Goal: Task Accomplishment & Management: Complete application form

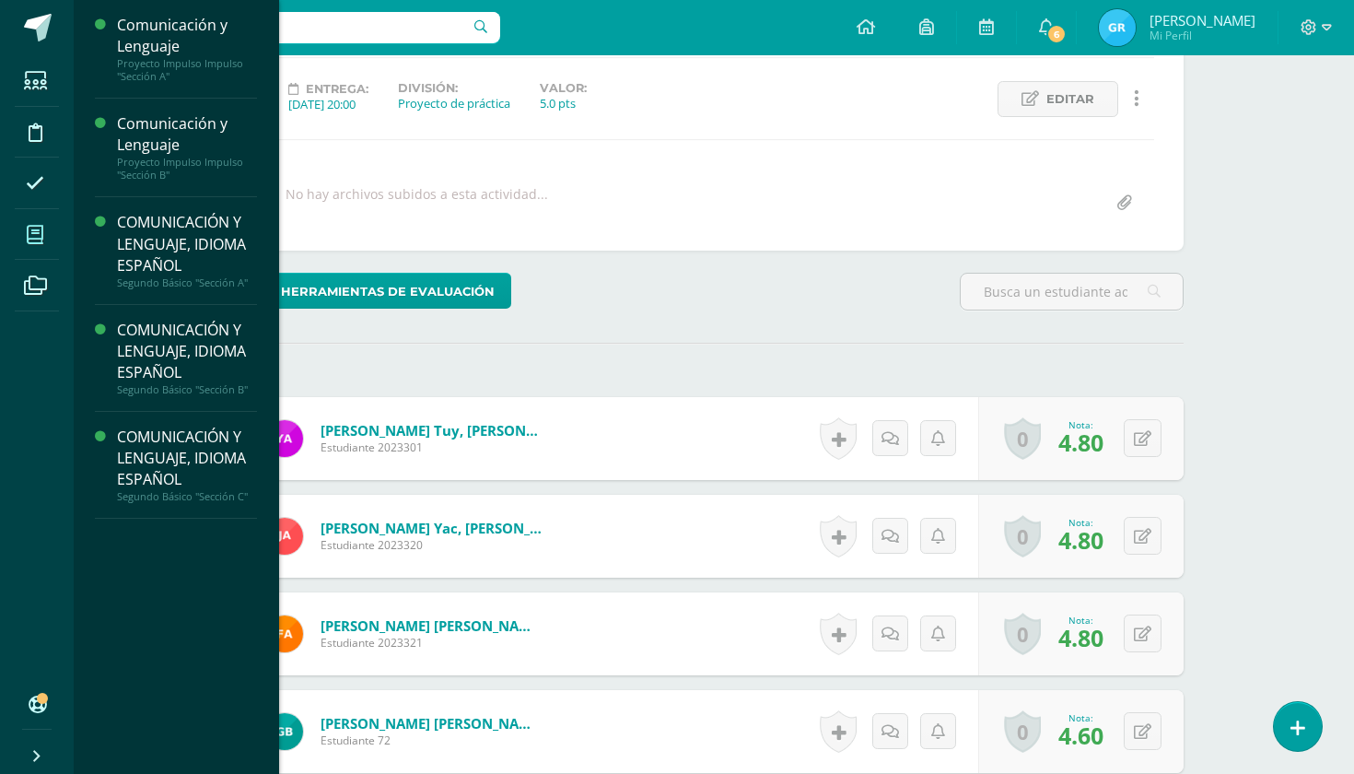
click at [34, 231] on icon at bounding box center [35, 235] width 17 height 18
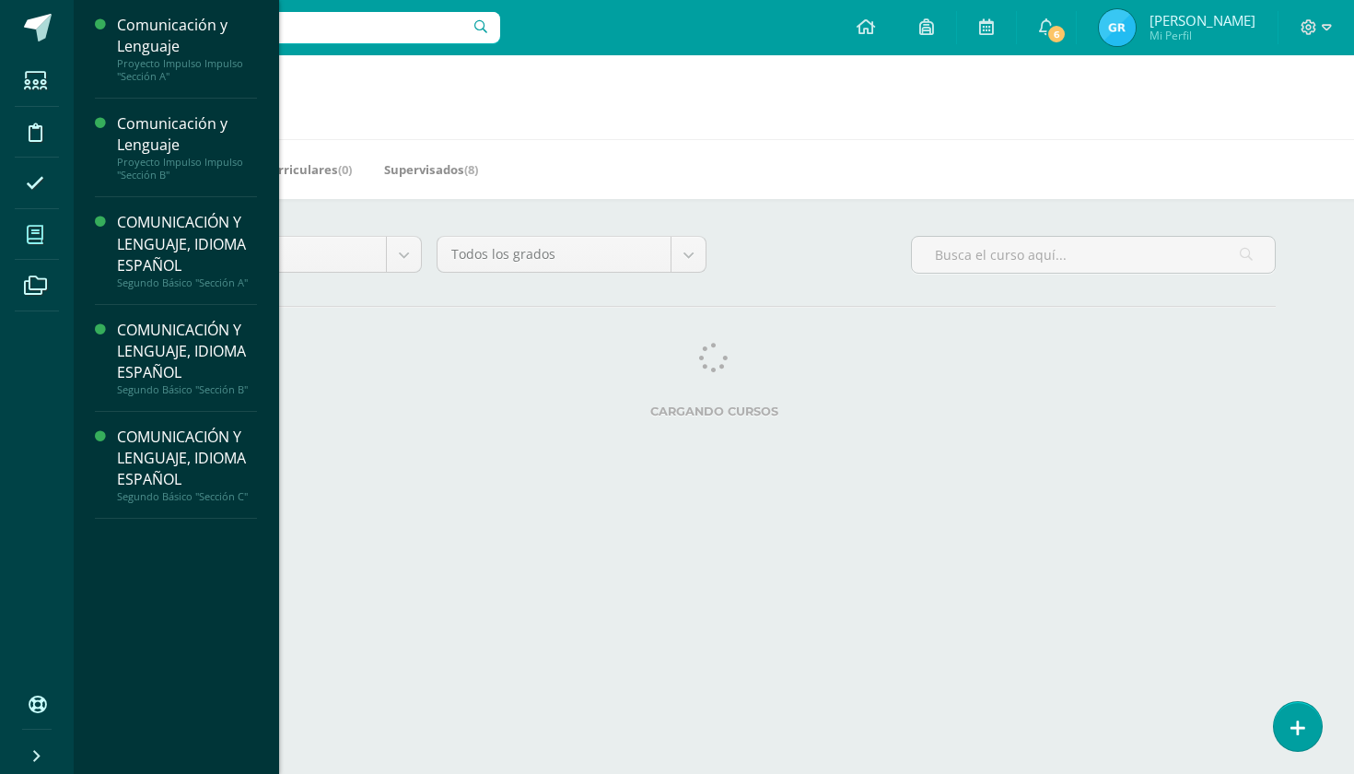
click at [31, 237] on icon at bounding box center [35, 235] width 17 height 18
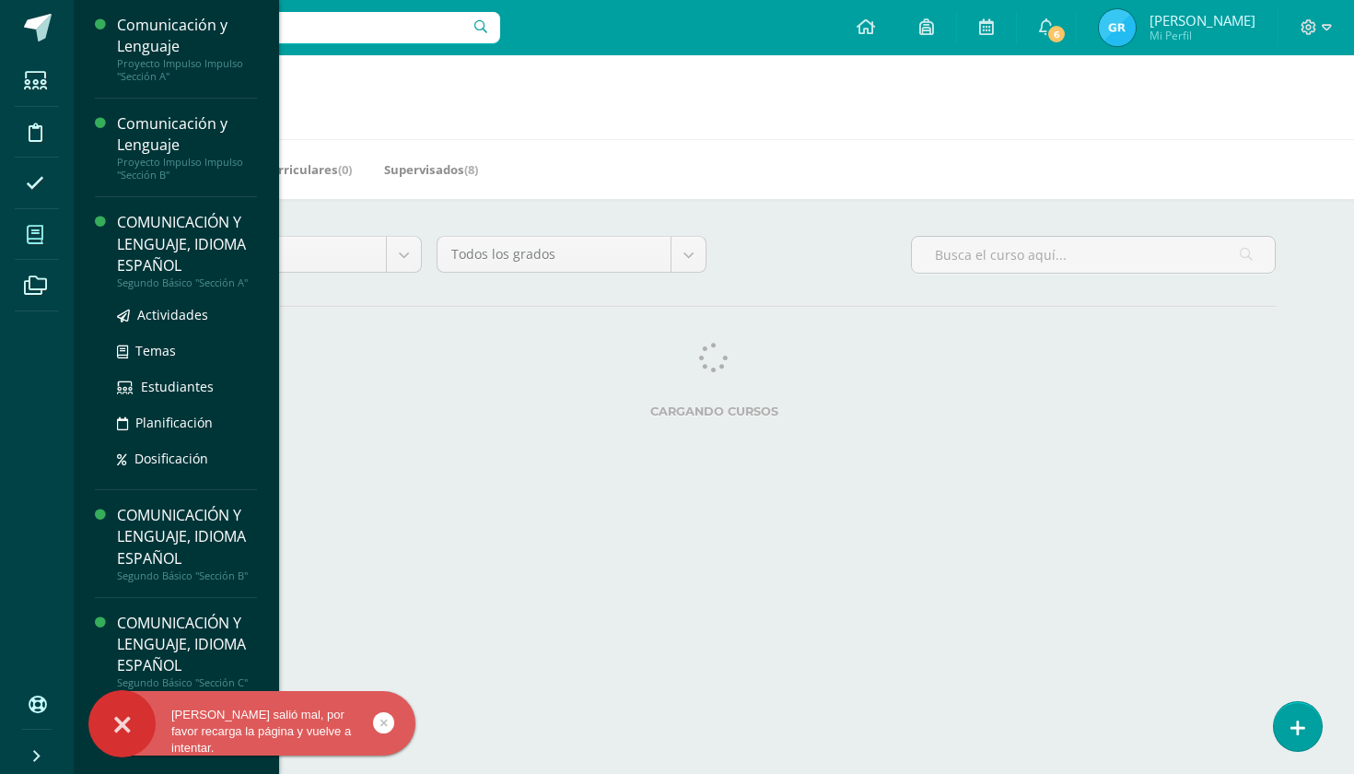
click at [173, 246] on div "COMUNICACIÓN Y LENGUAJE, IDIOMA ESPAÑOL" at bounding box center [187, 244] width 140 height 64
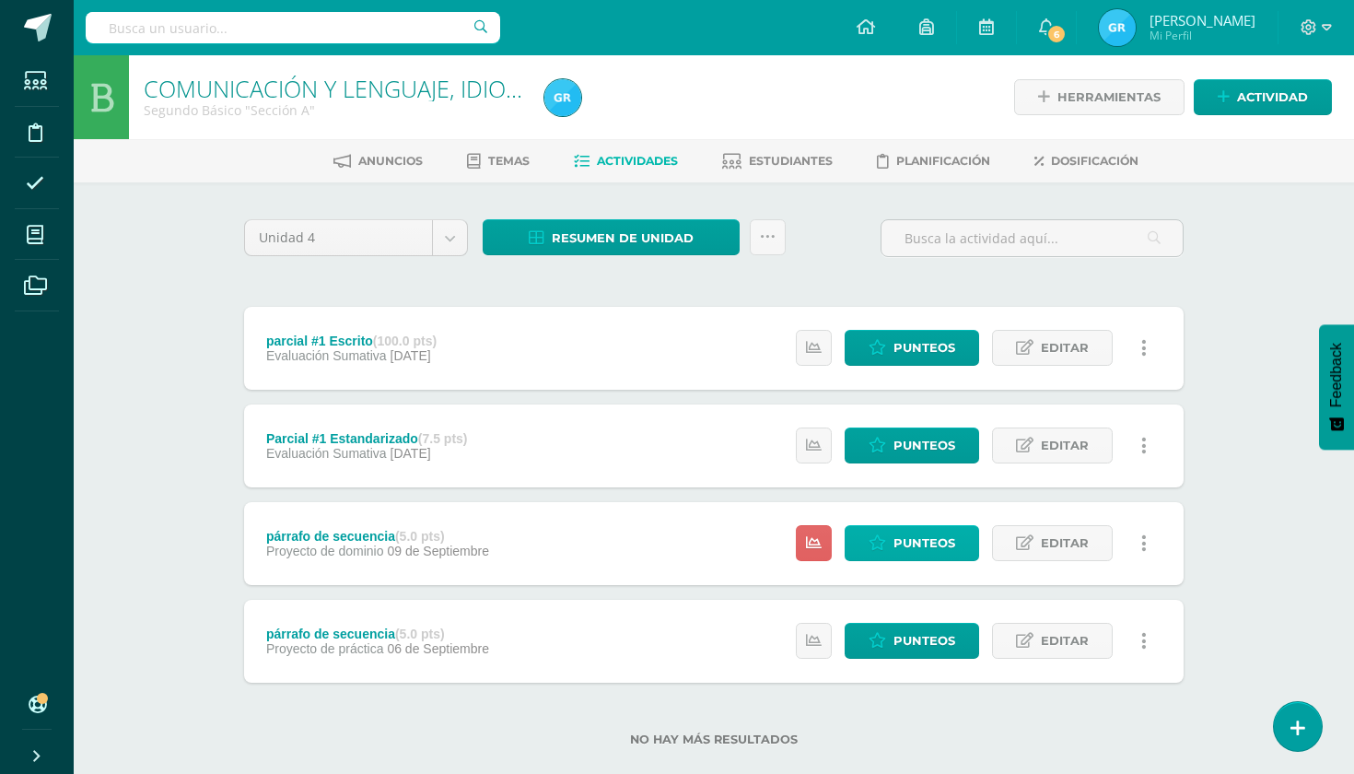
click at [932, 539] on span "Punteos" at bounding box center [925, 543] width 62 height 34
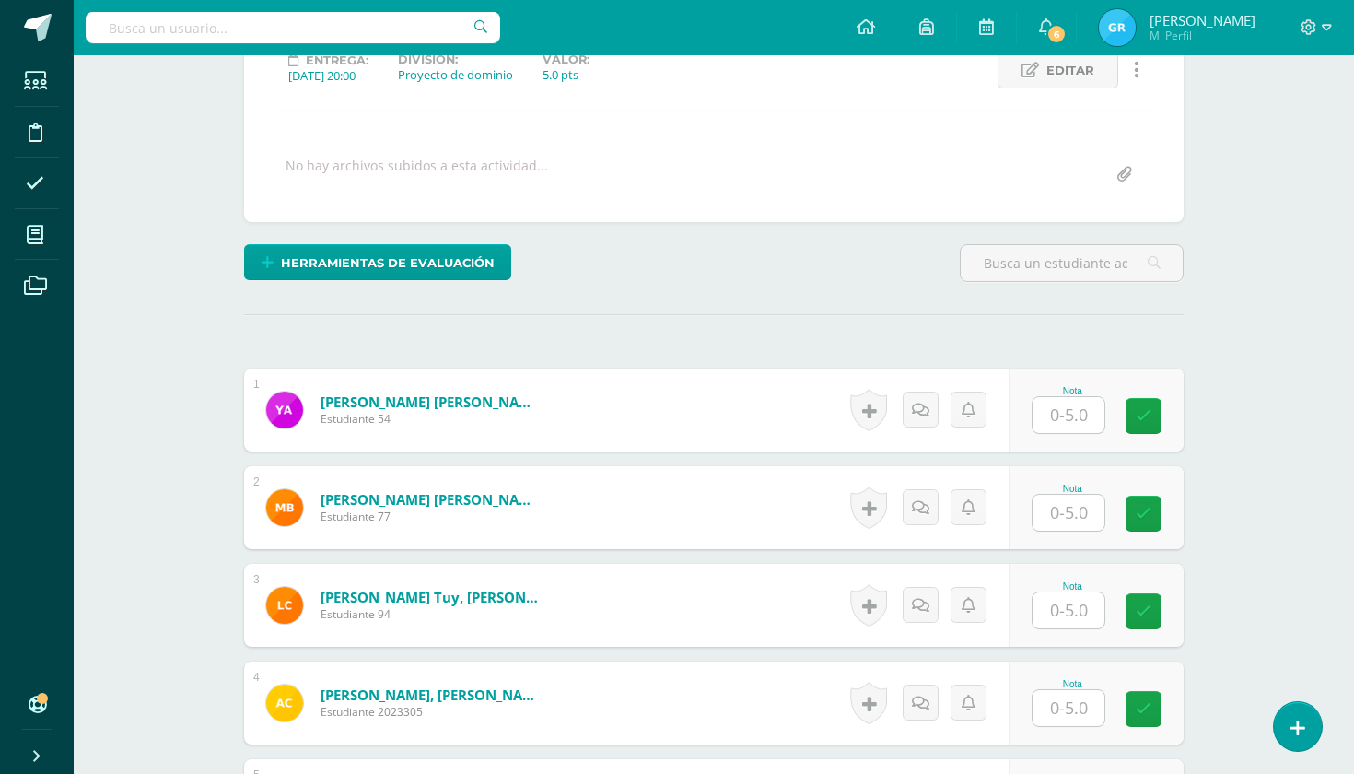
click at [1081, 420] on input "text" at bounding box center [1069, 415] width 72 height 36
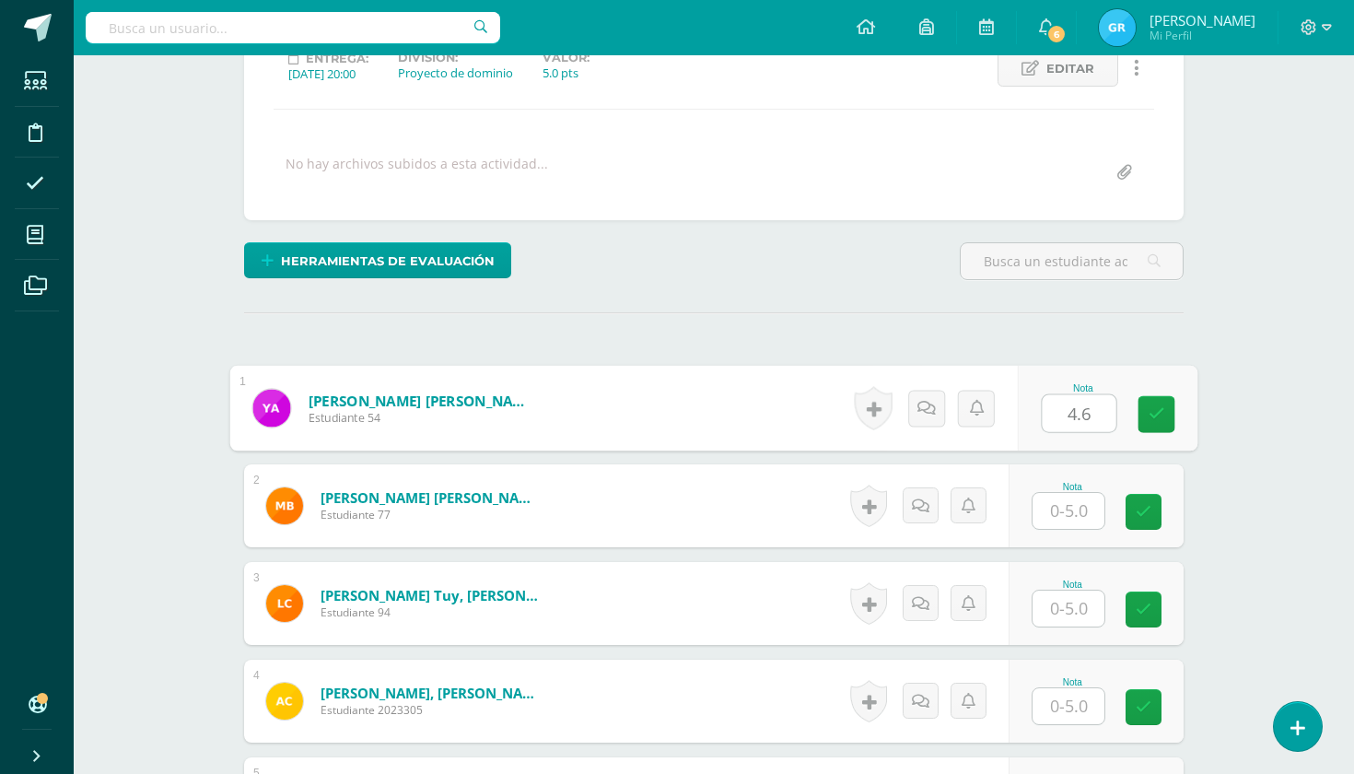
scroll to position [275, 0]
type input "4.6"
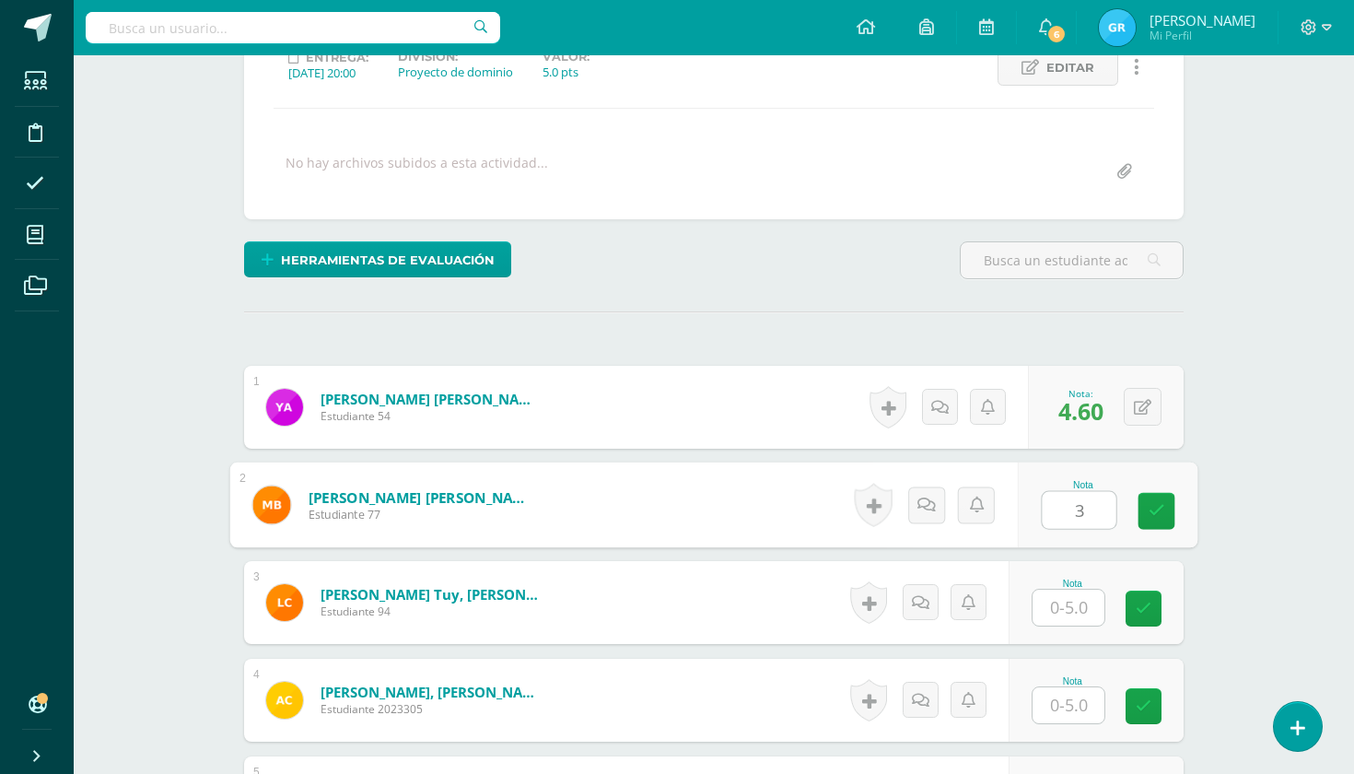
type input "3"
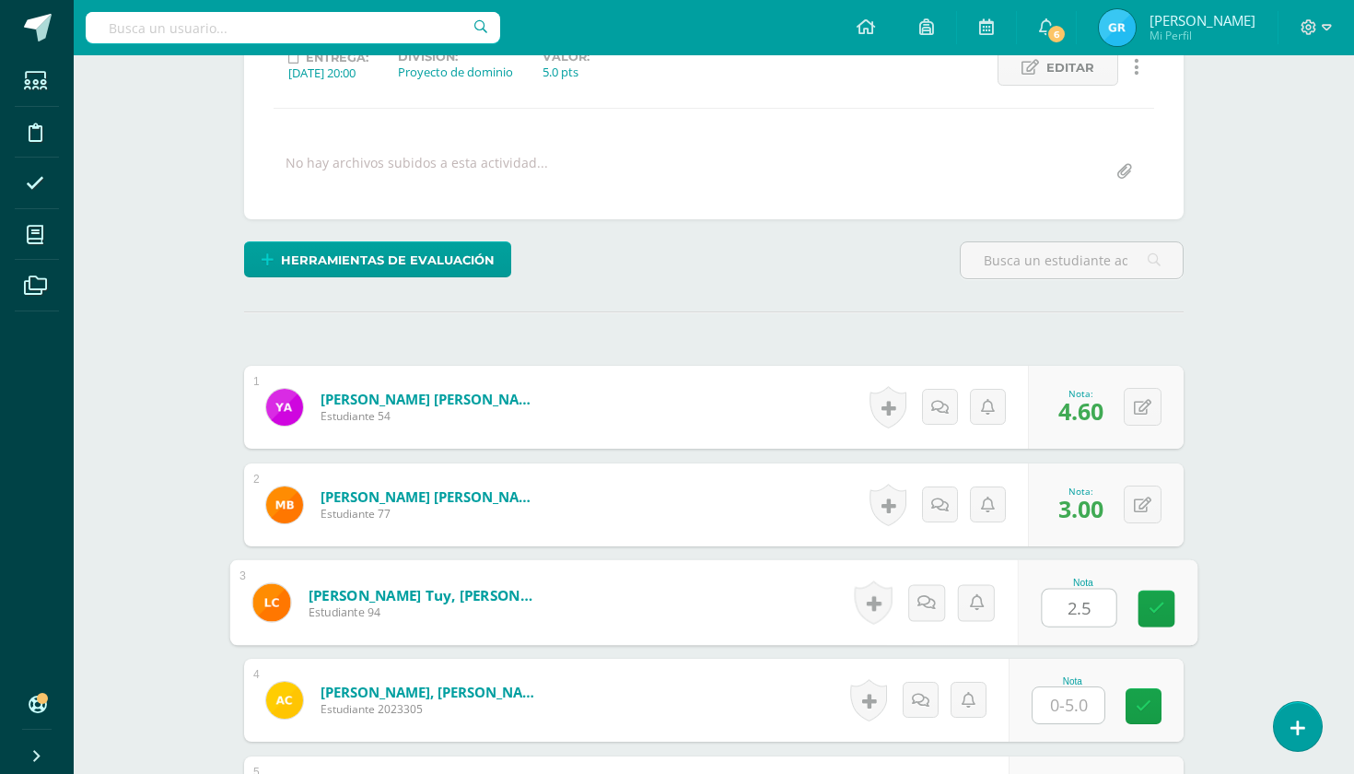
type input "2.5"
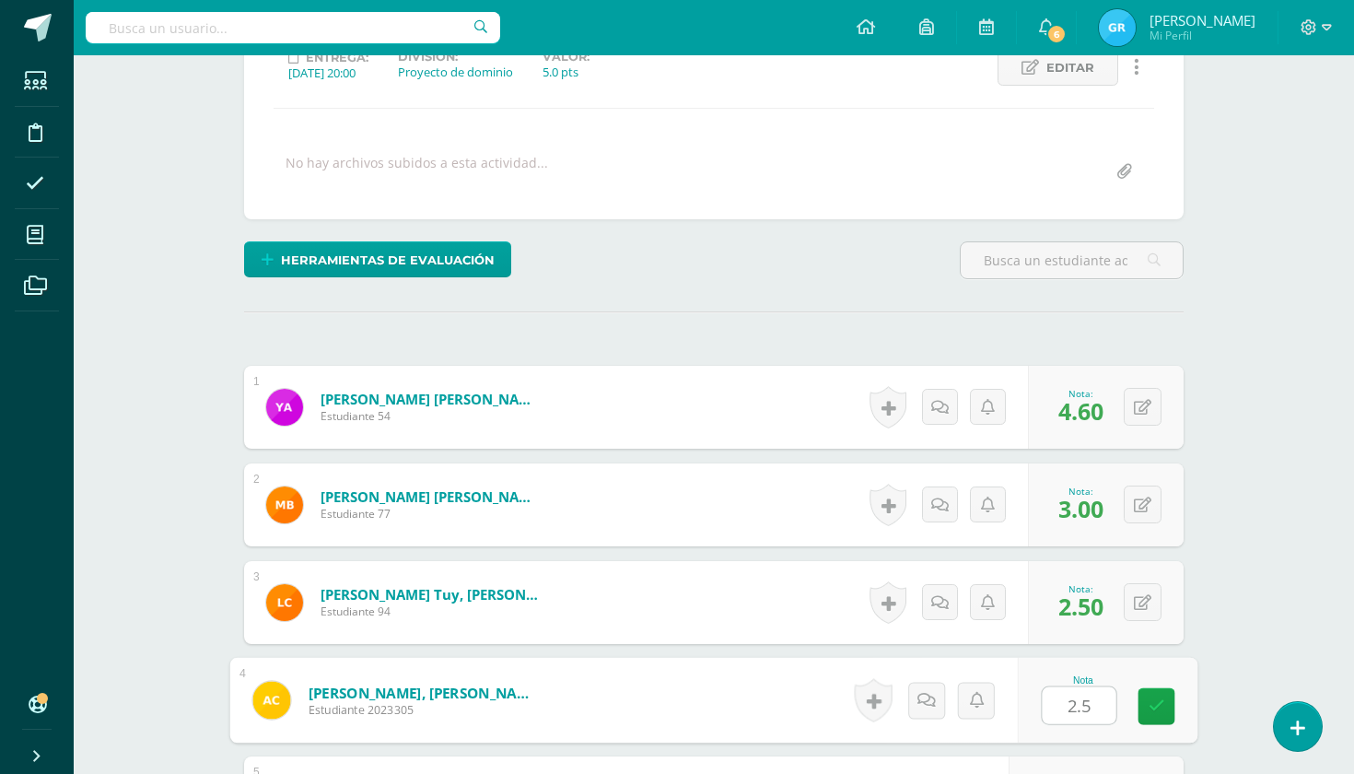
type input "2.5"
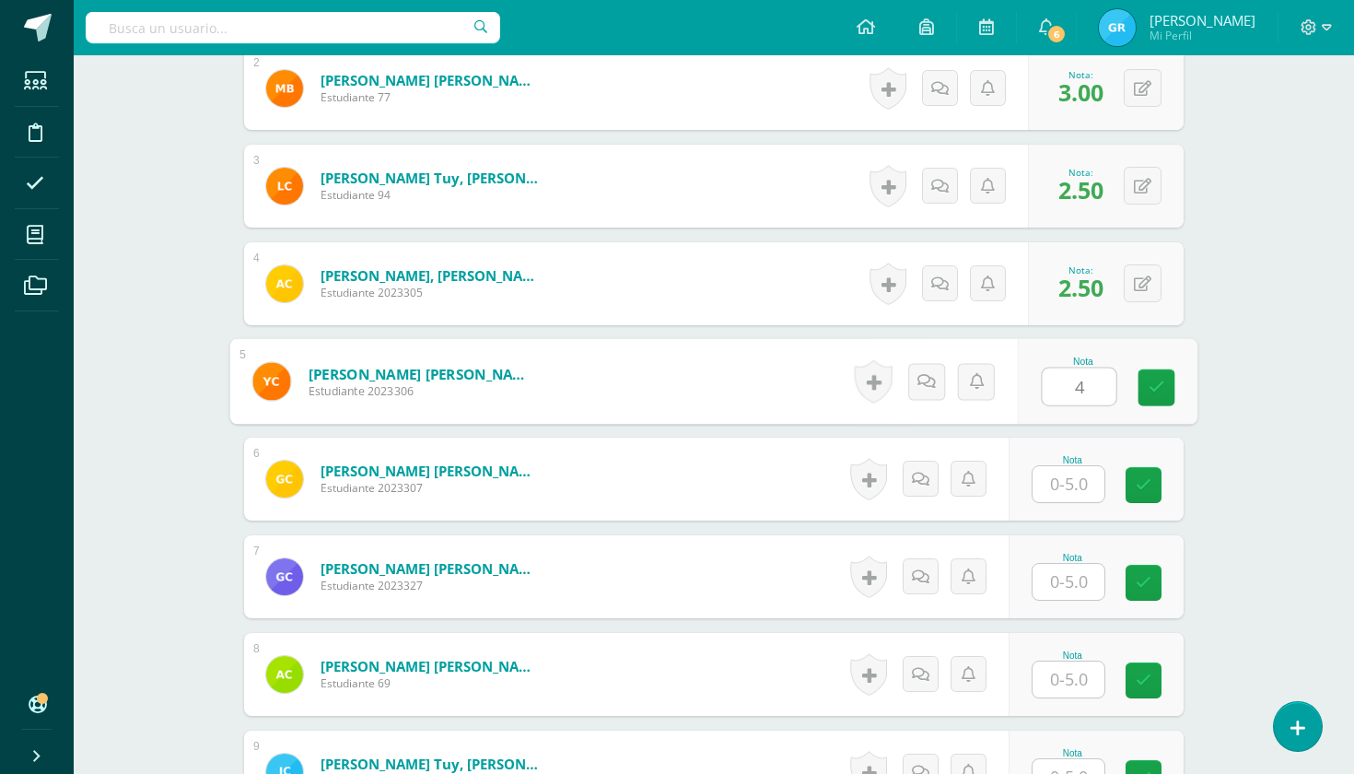
type input "4"
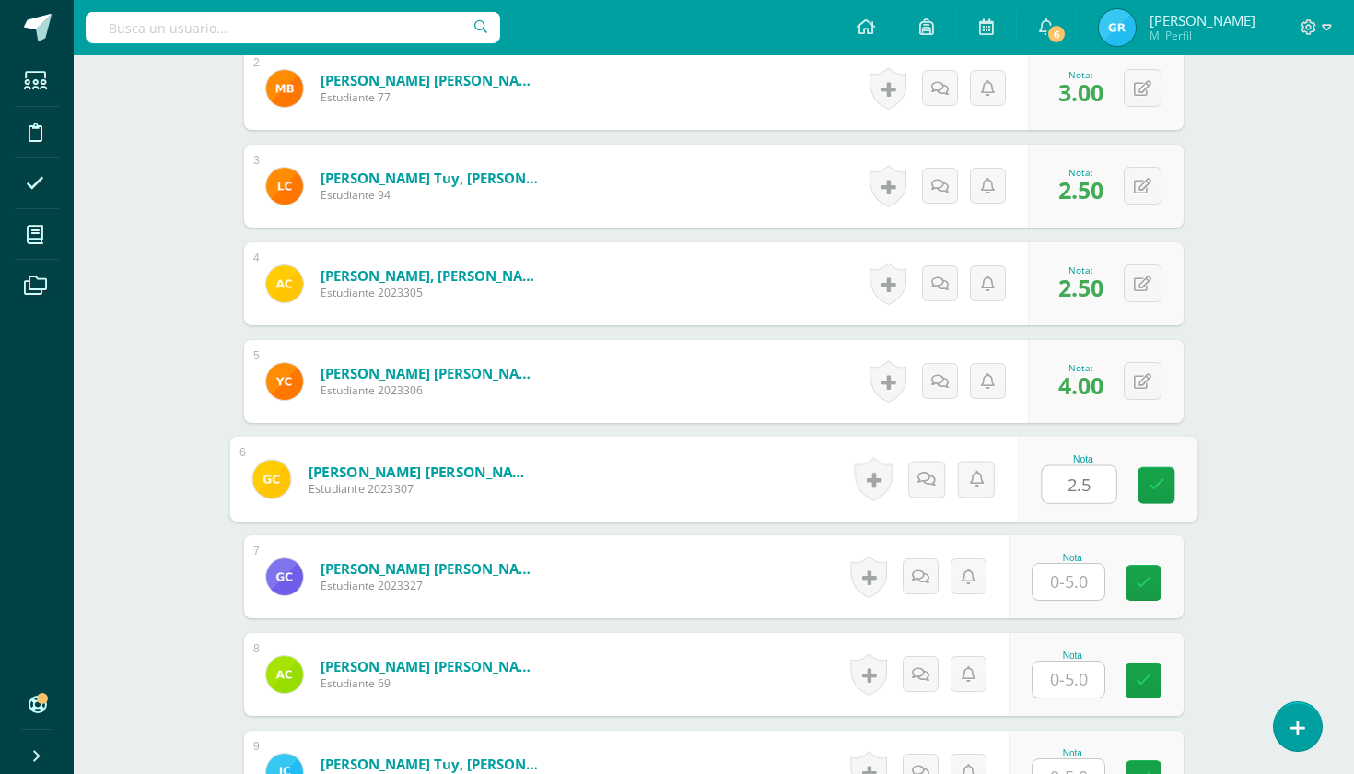
type input "2.5"
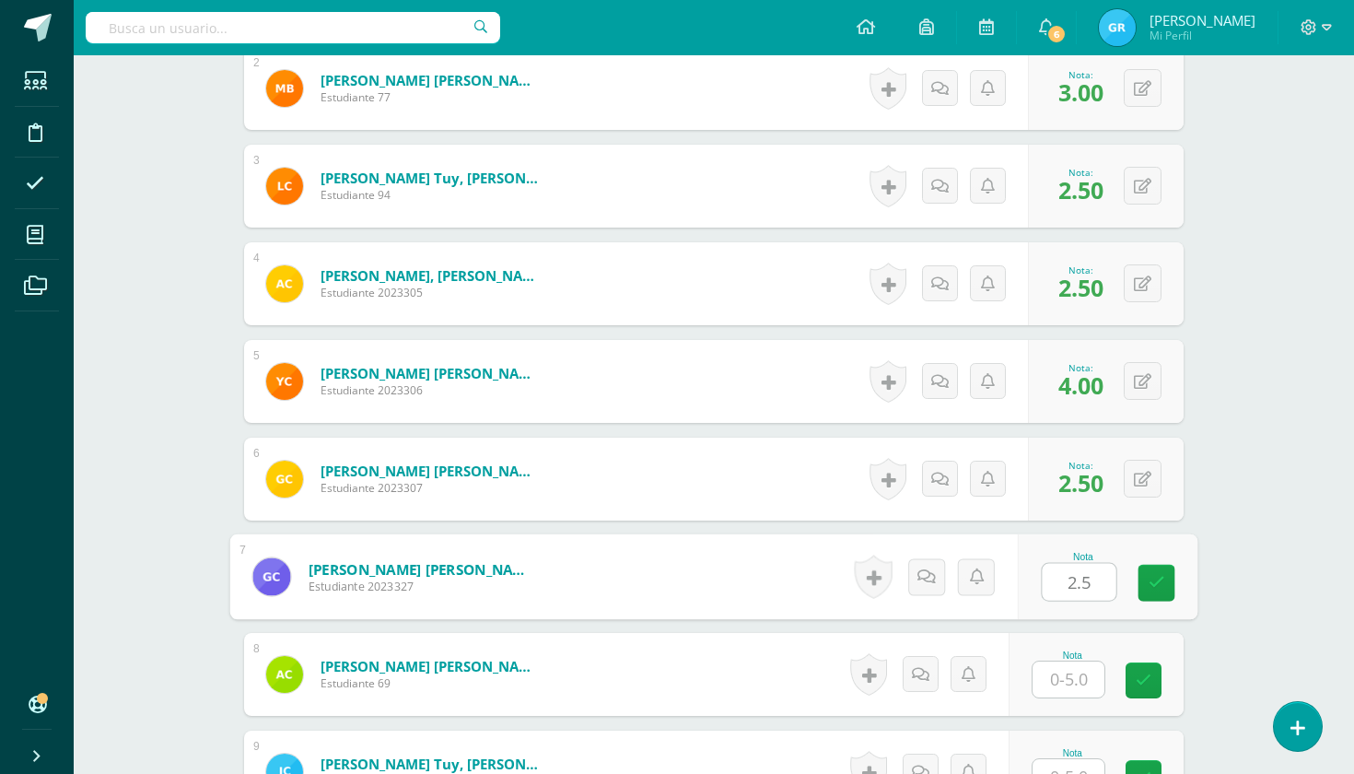
type input "2.5"
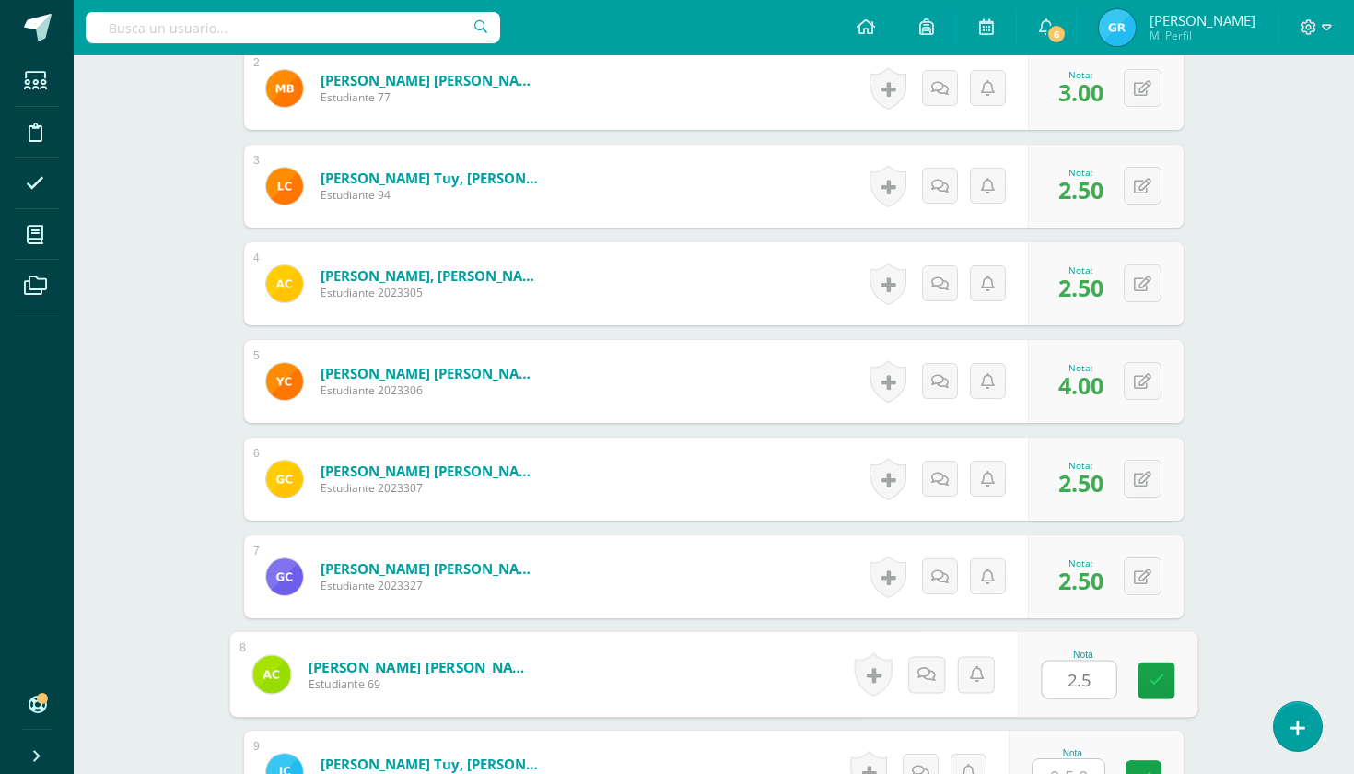
type input "2.5"
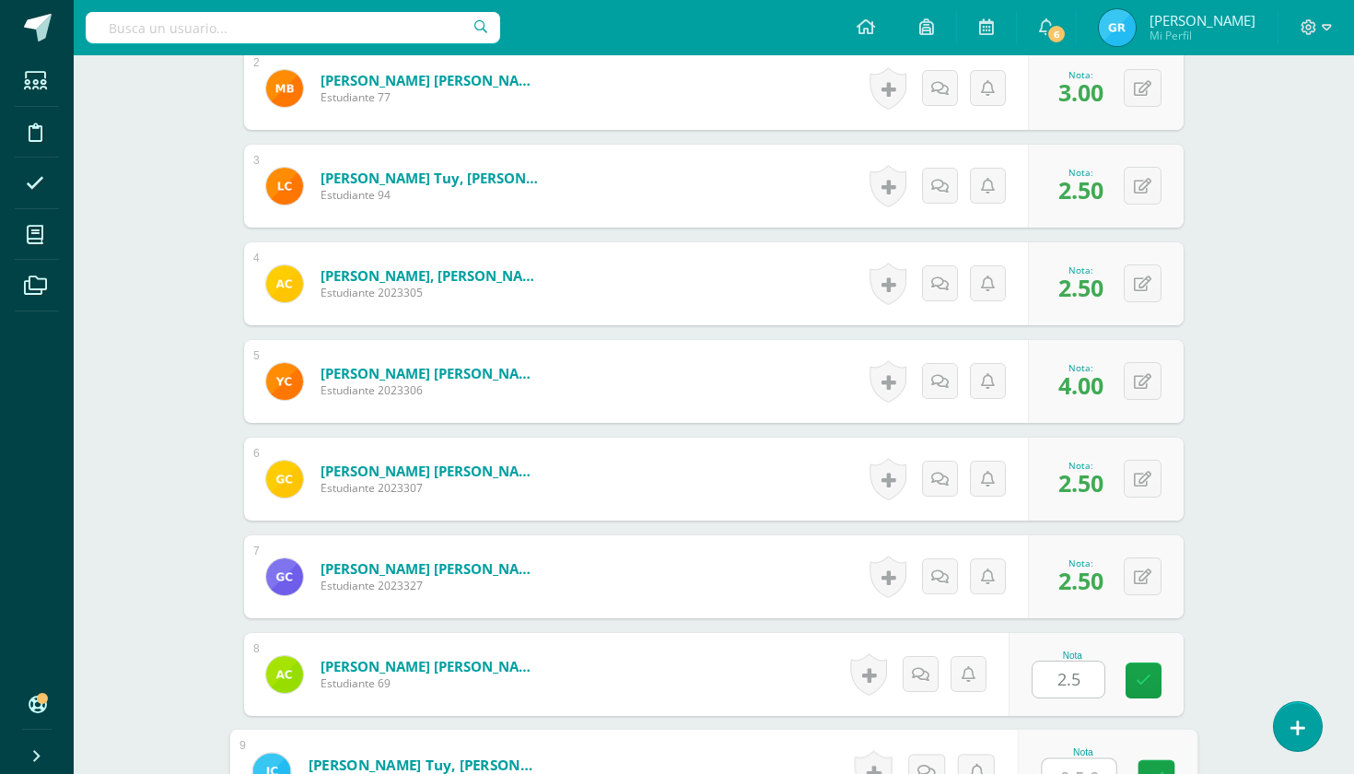
scroll to position [706, 0]
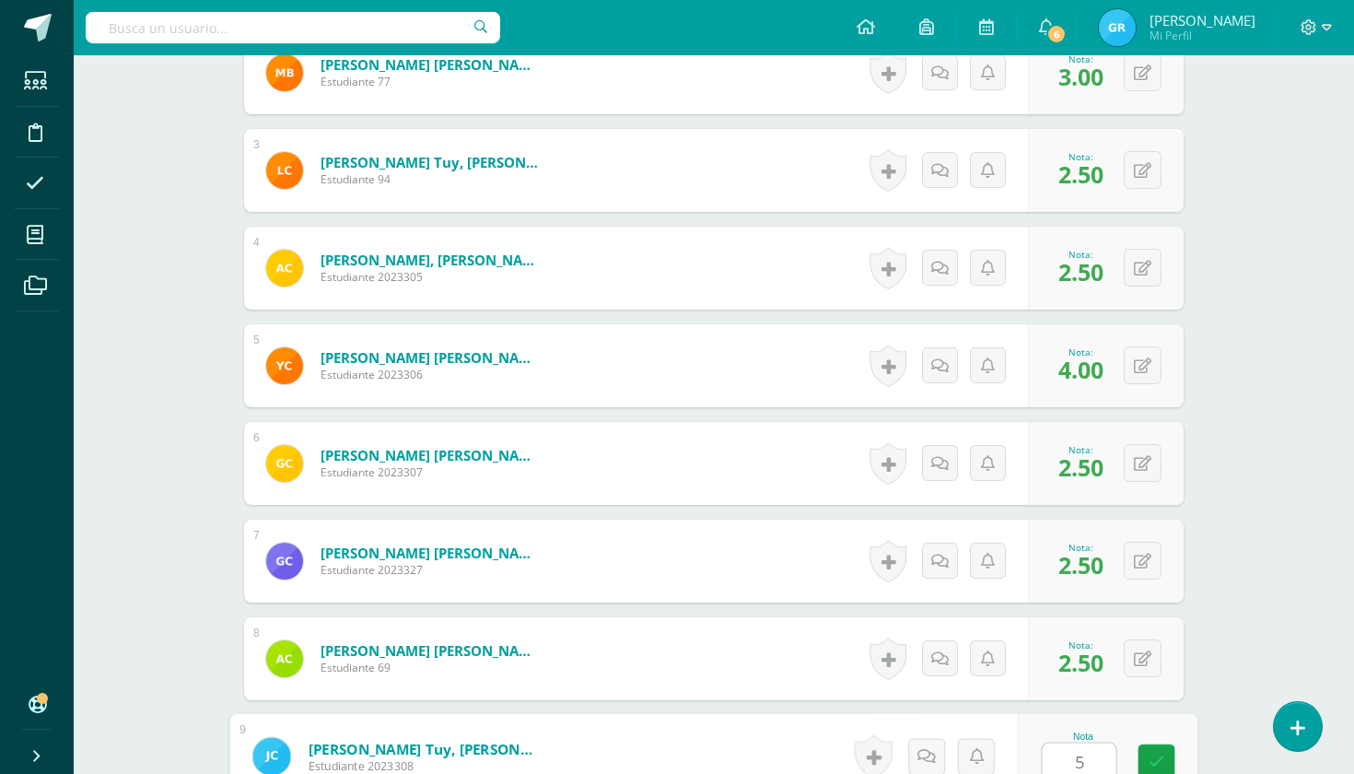
type input "5"
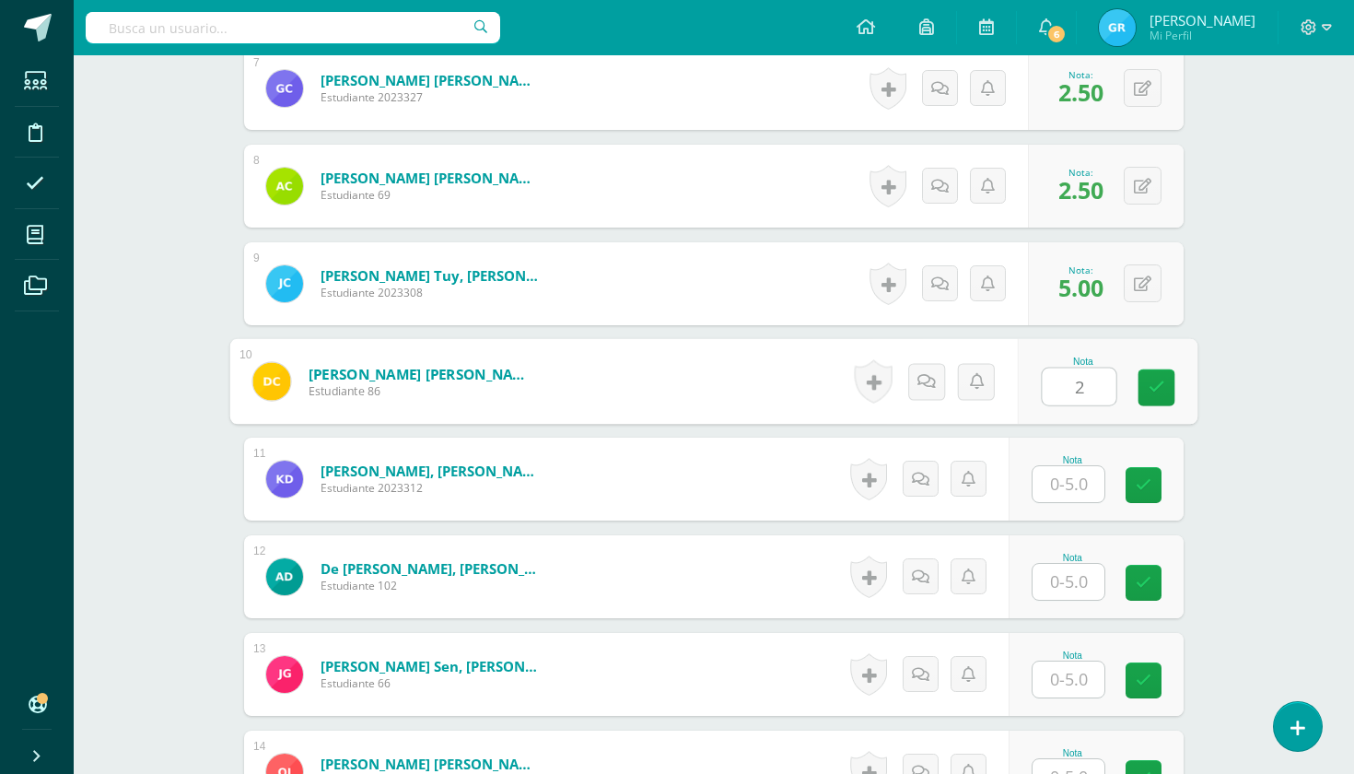
type input "2"
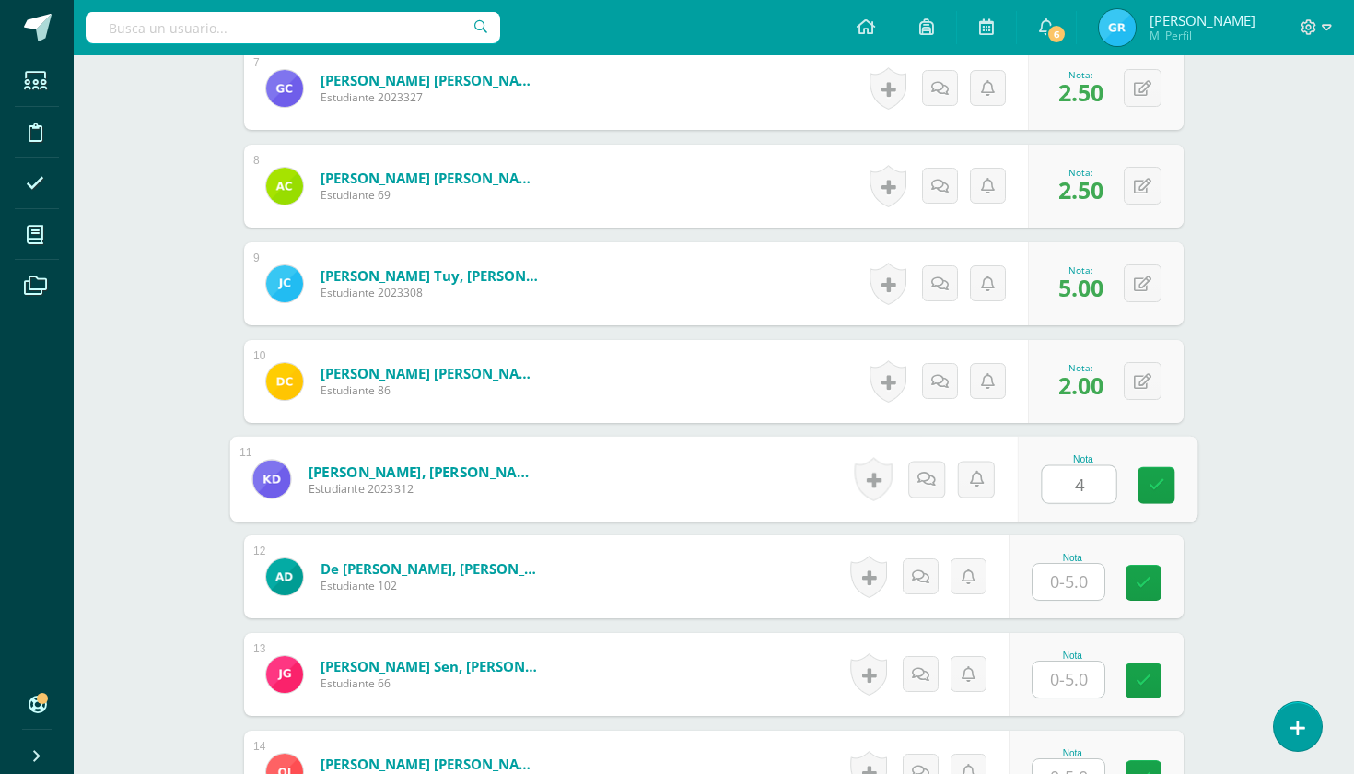
type input "4"
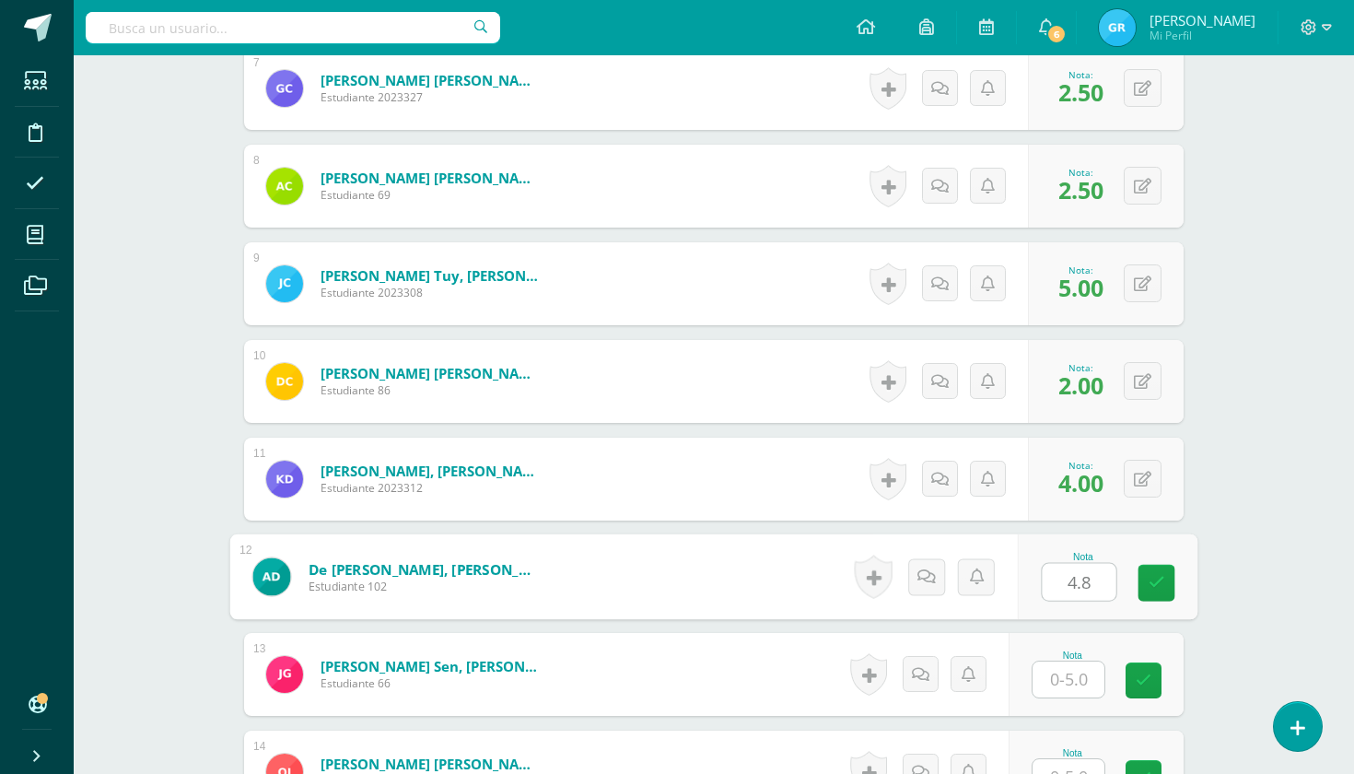
type input "4.8"
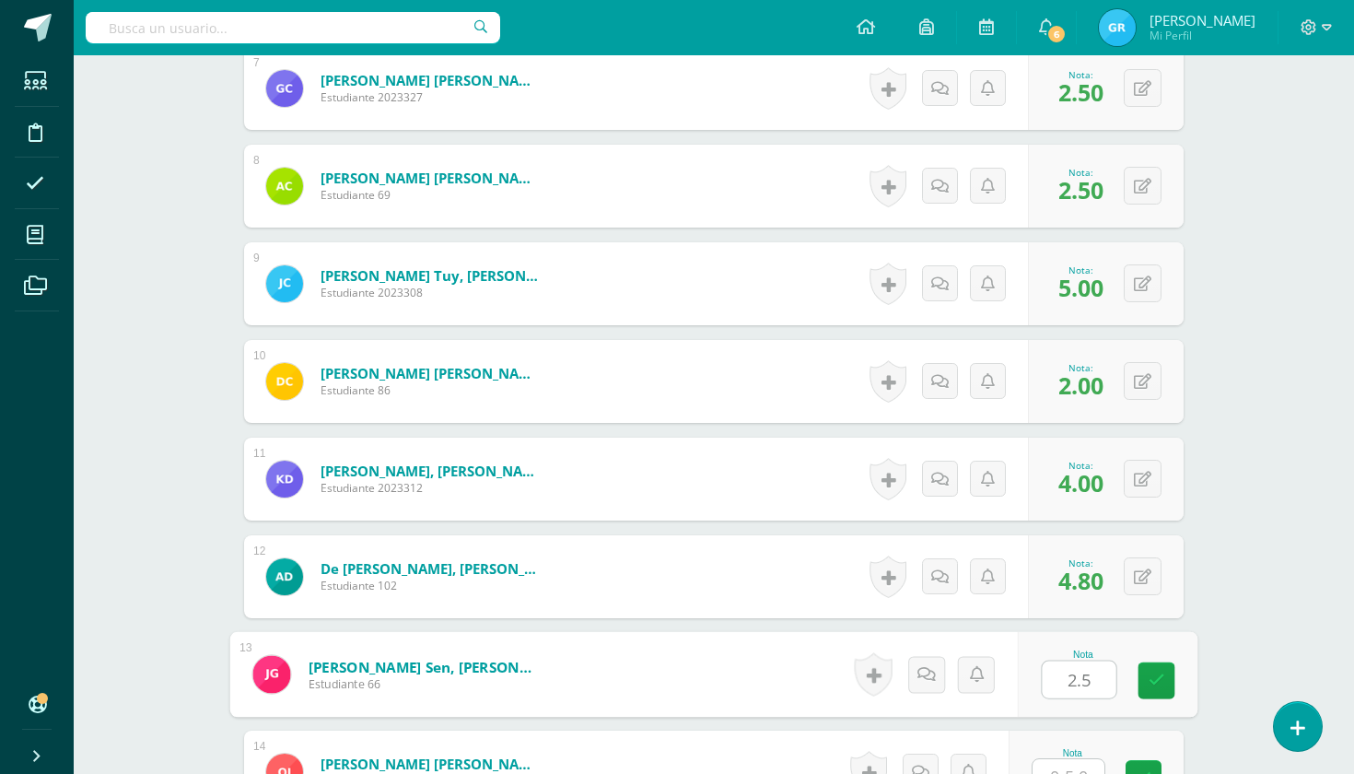
type input "2.5"
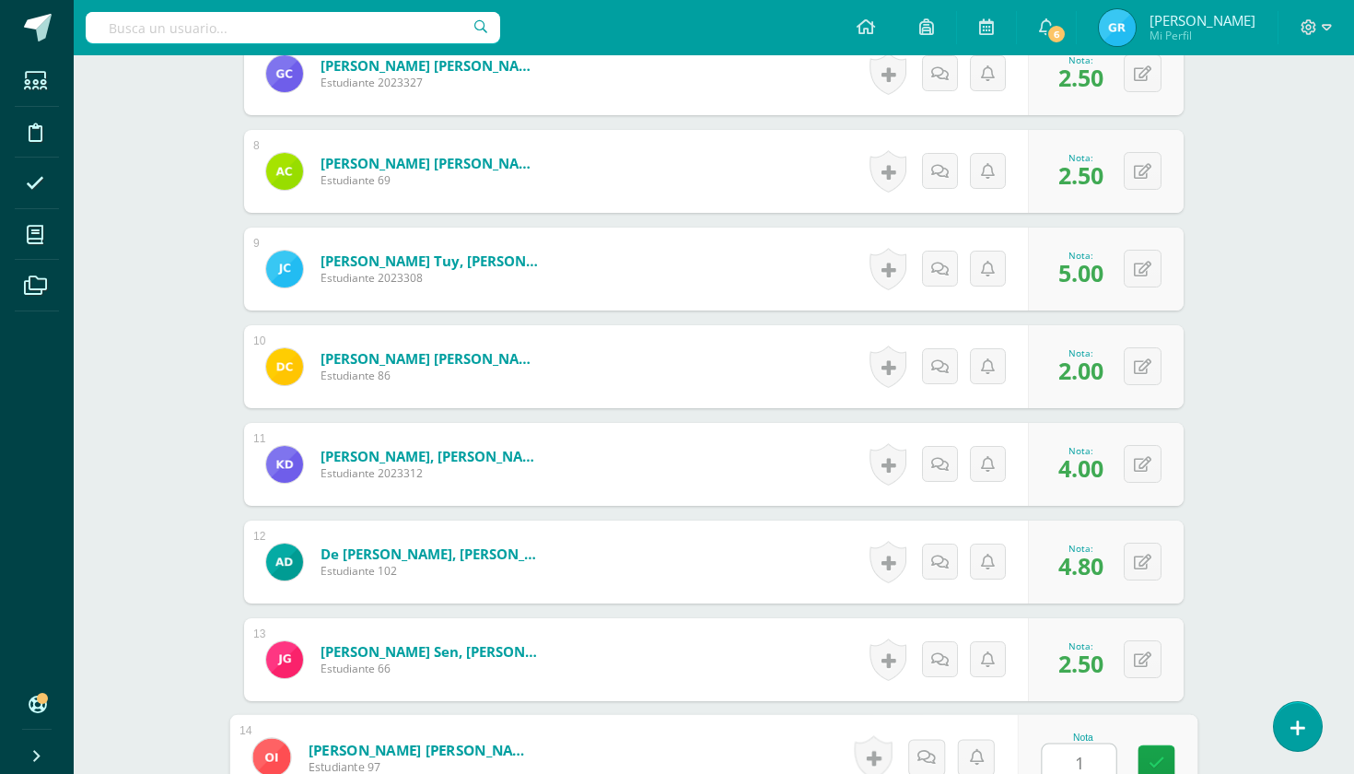
scroll to position [1195, 0]
type input "1.5"
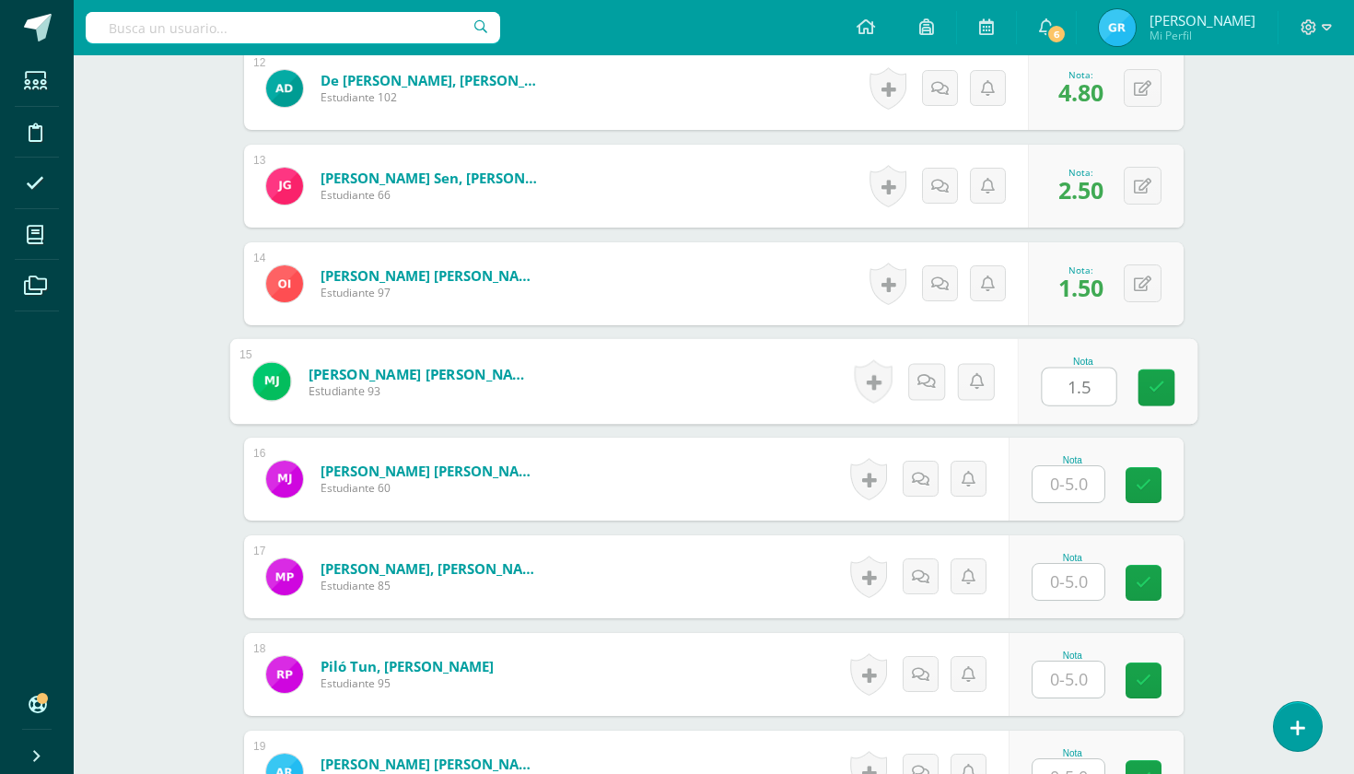
type input "1.5"
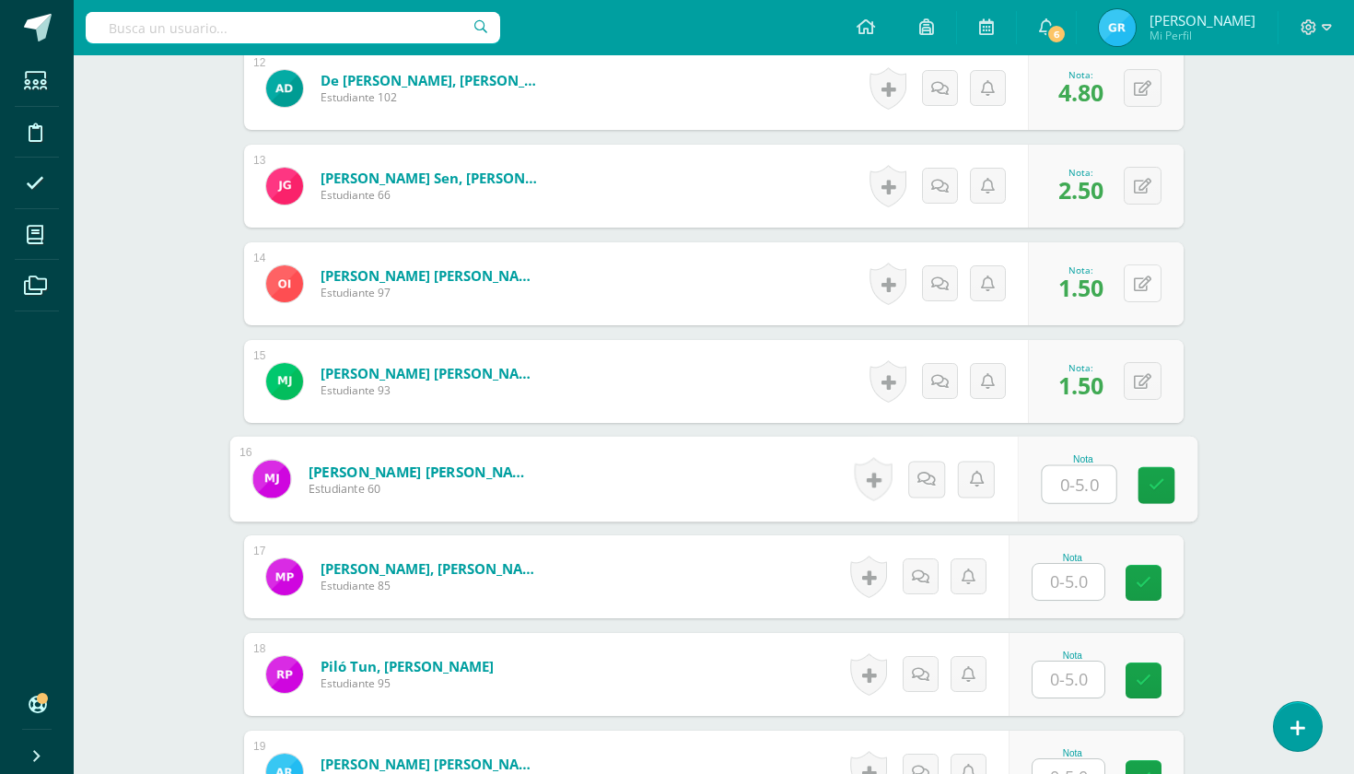
click at [1139, 278] on icon at bounding box center [1143, 284] width 18 height 16
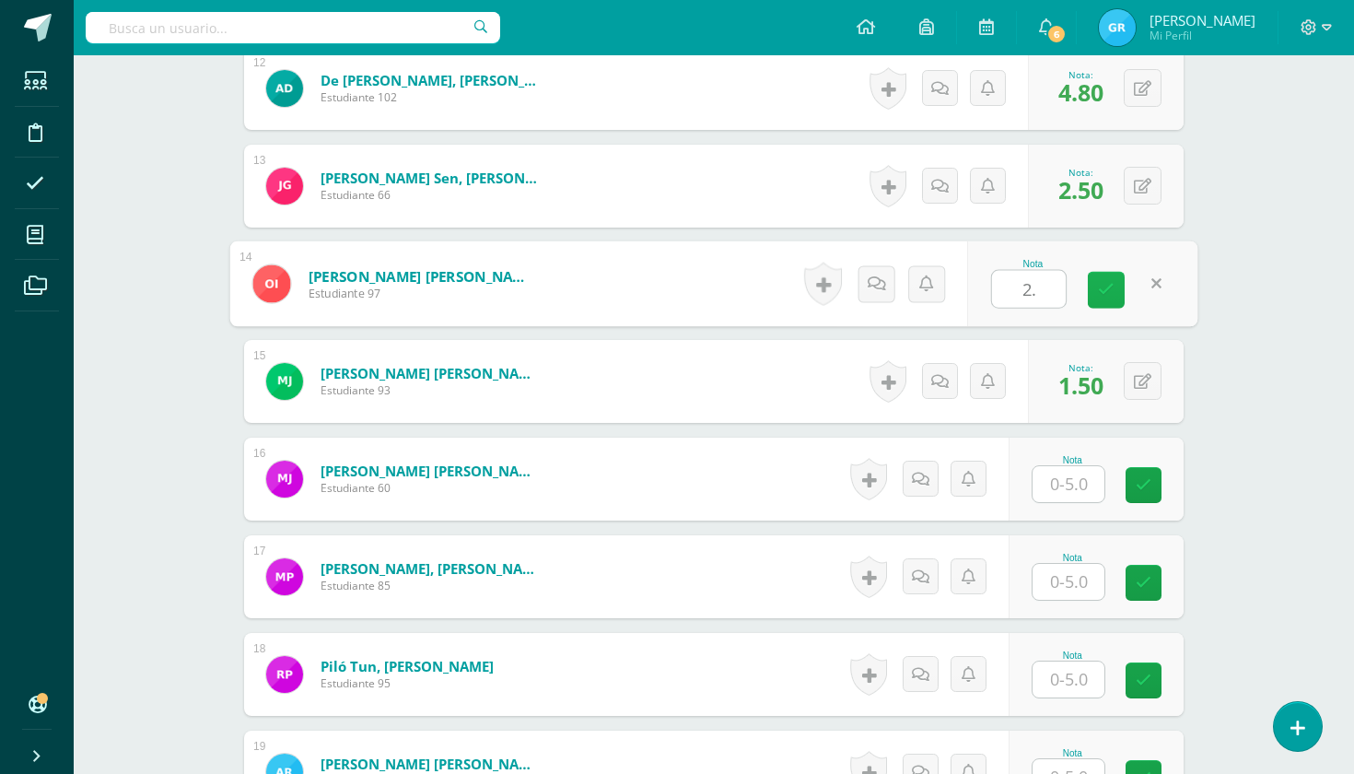
type input "2.5"
click at [1064, 486] on input "text" at bounding box center [1069, 484] width 72 height 36
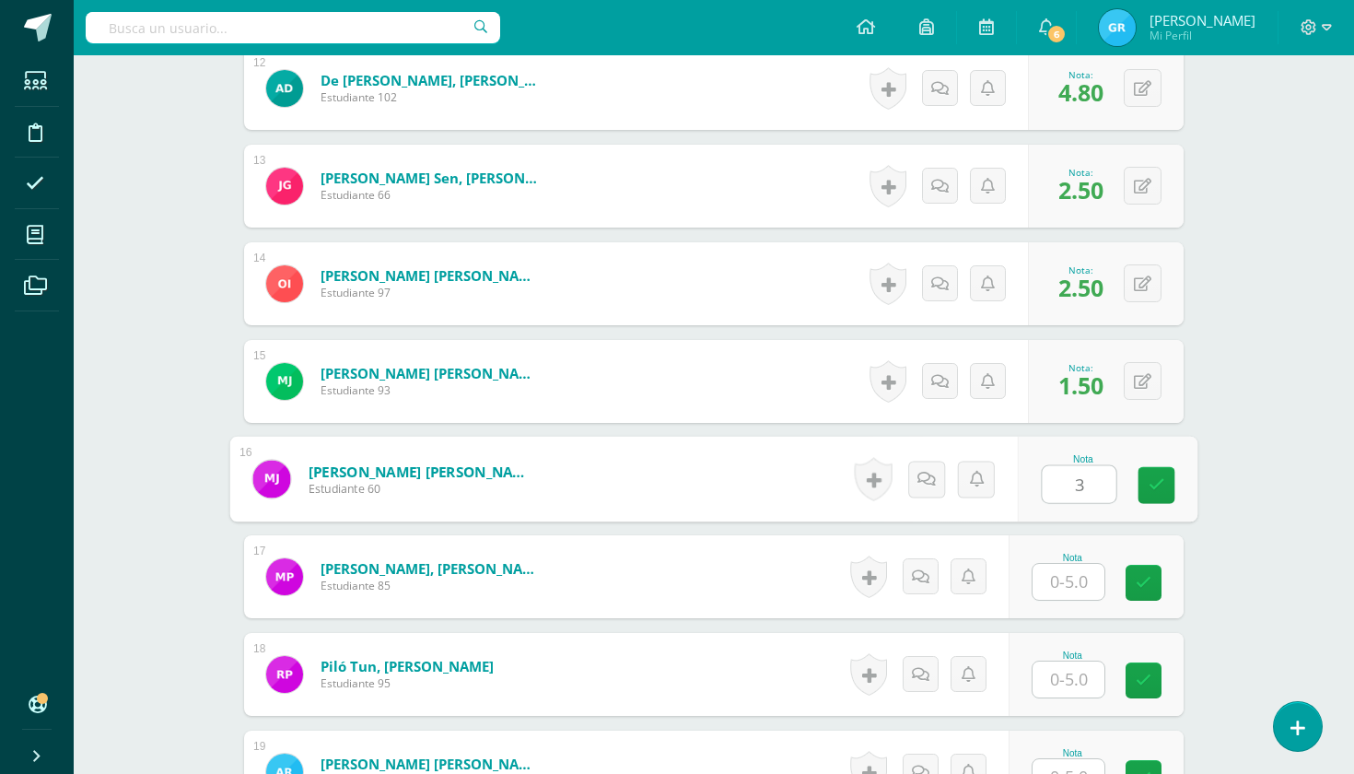
type input "3"
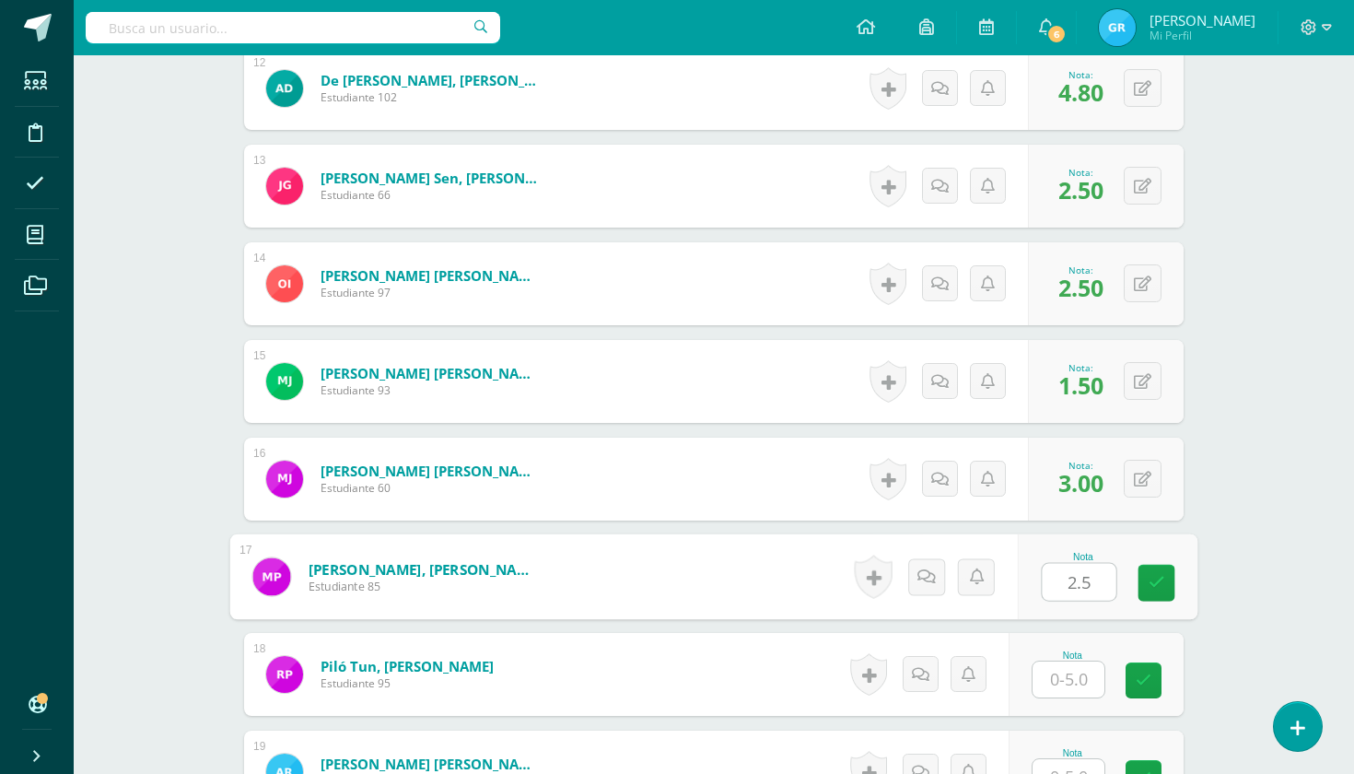
type input "2.5"
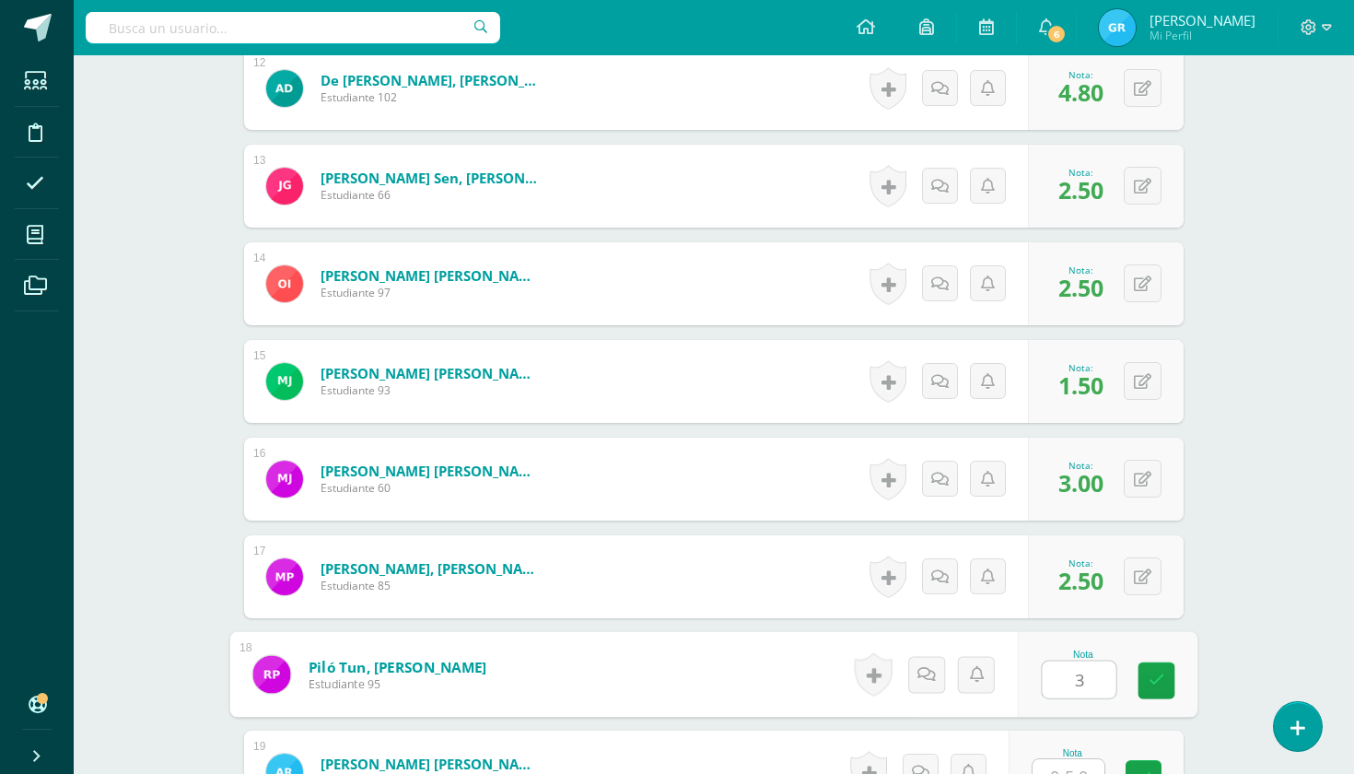
type input "3"
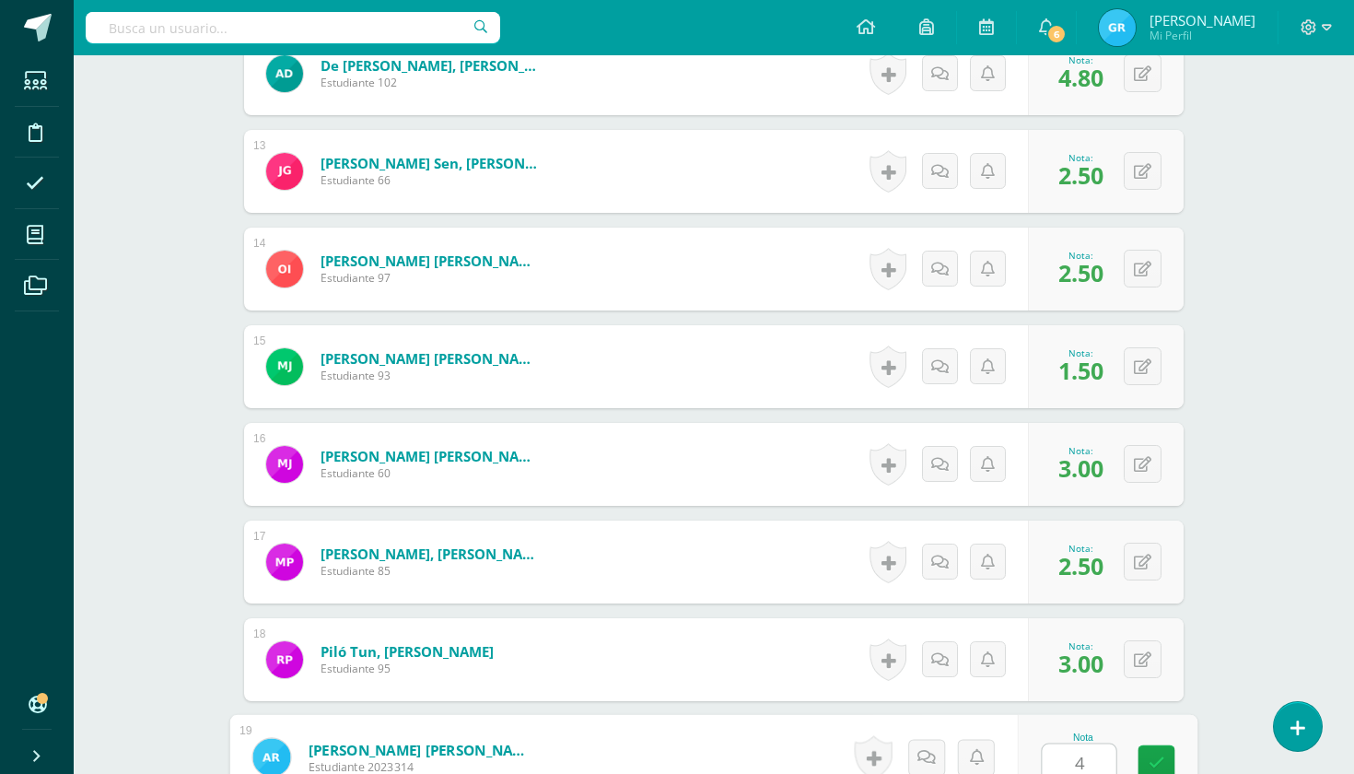
scroll to position [1683, 0]
type input "4.8"
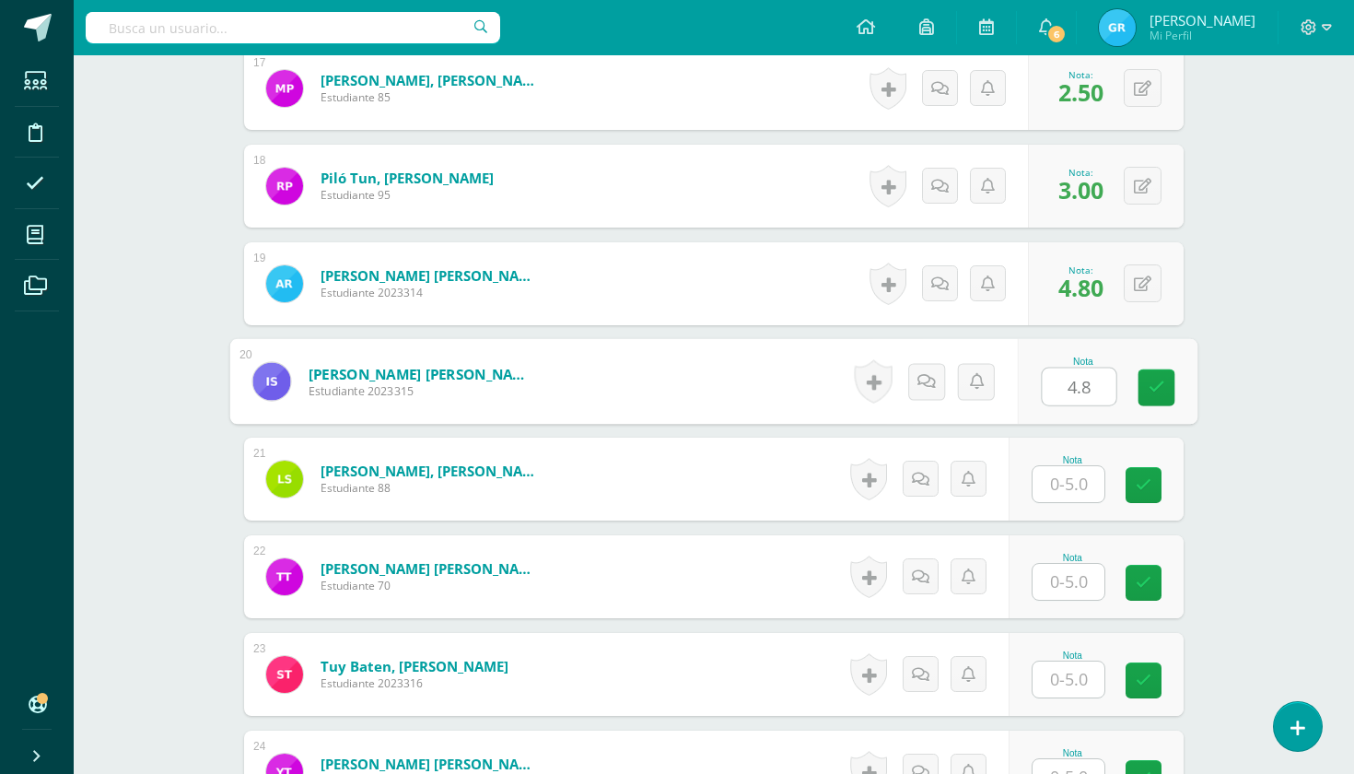
type input "4.8"
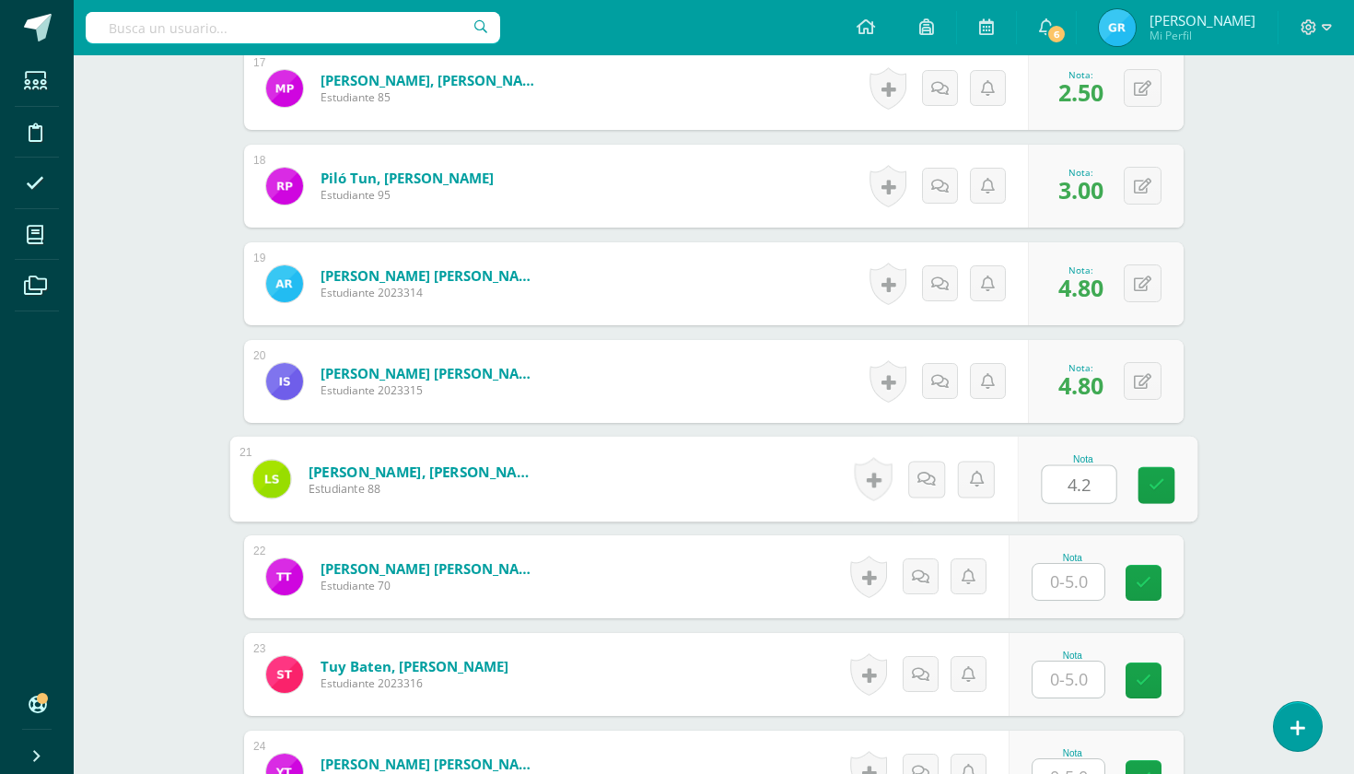
type input "4.2"
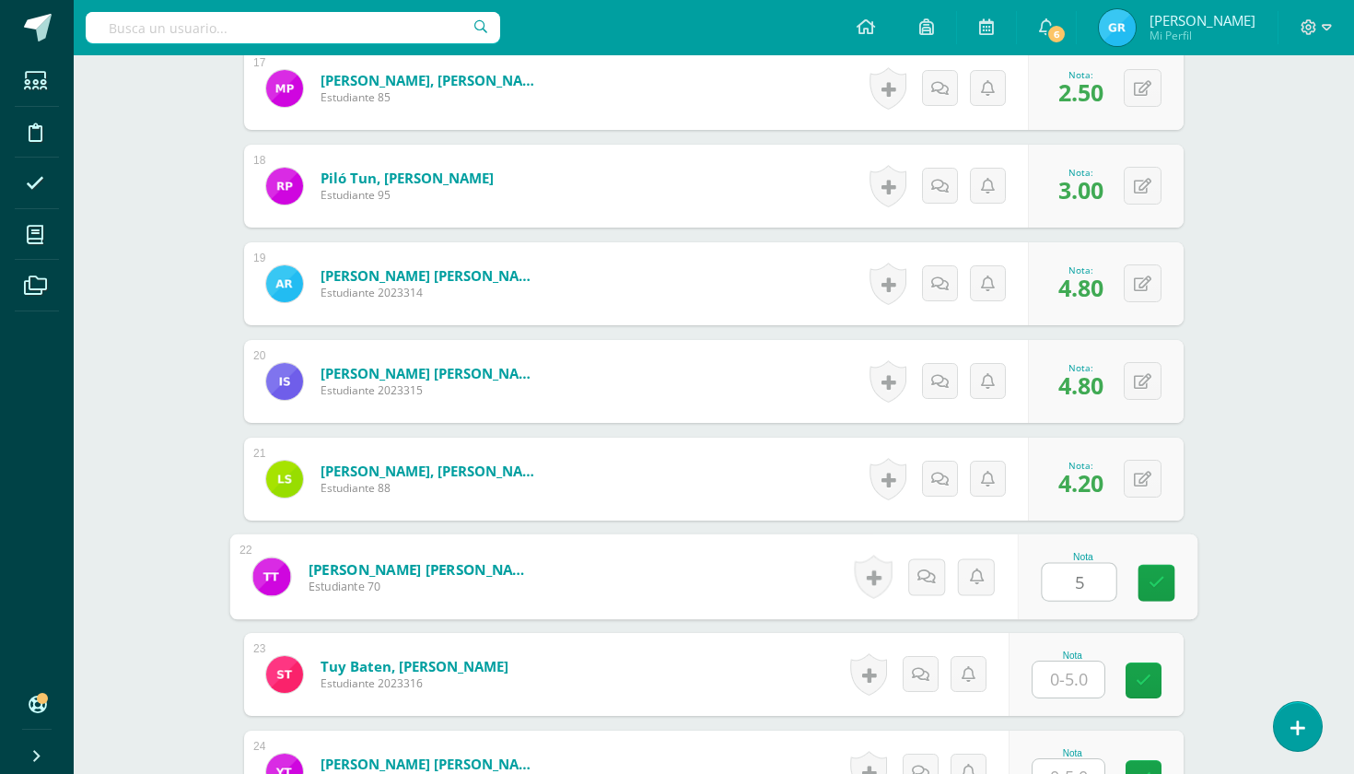
type input "5"
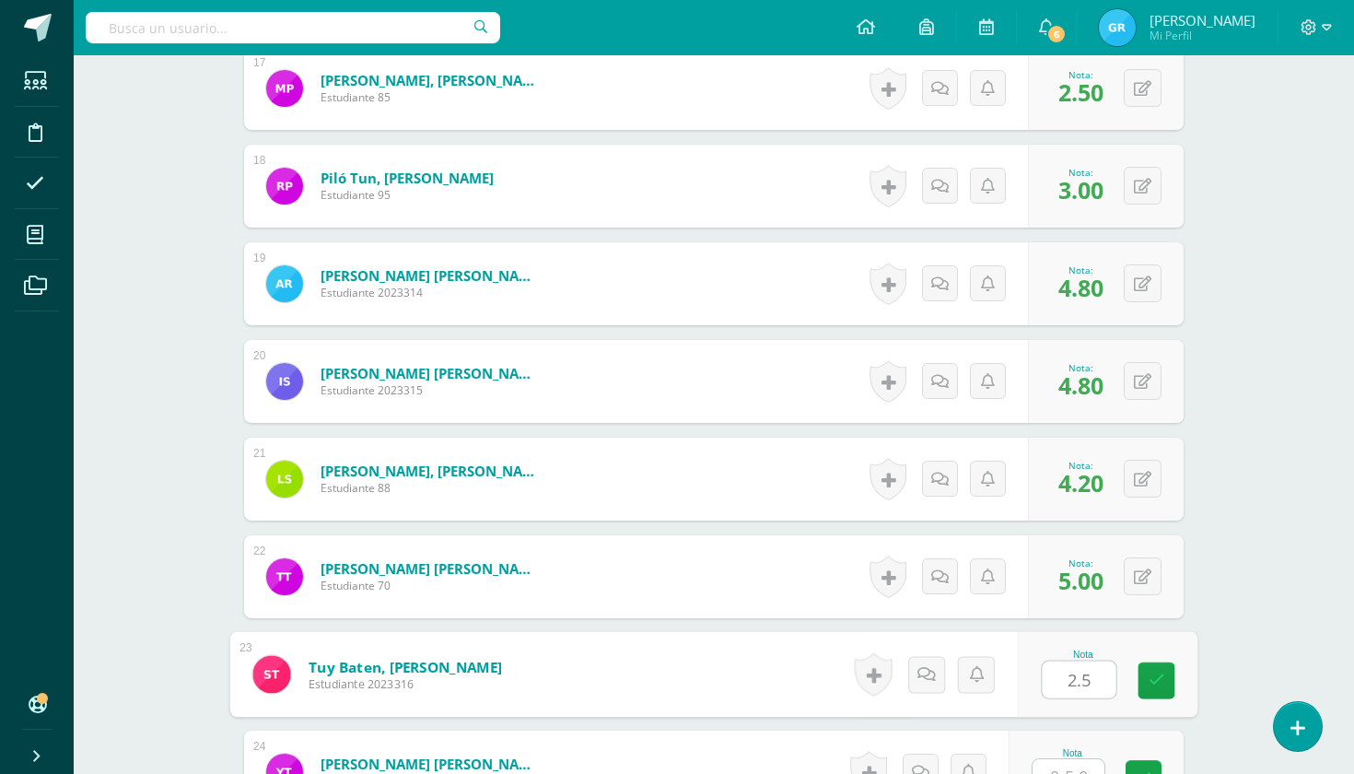
type input "2.5"
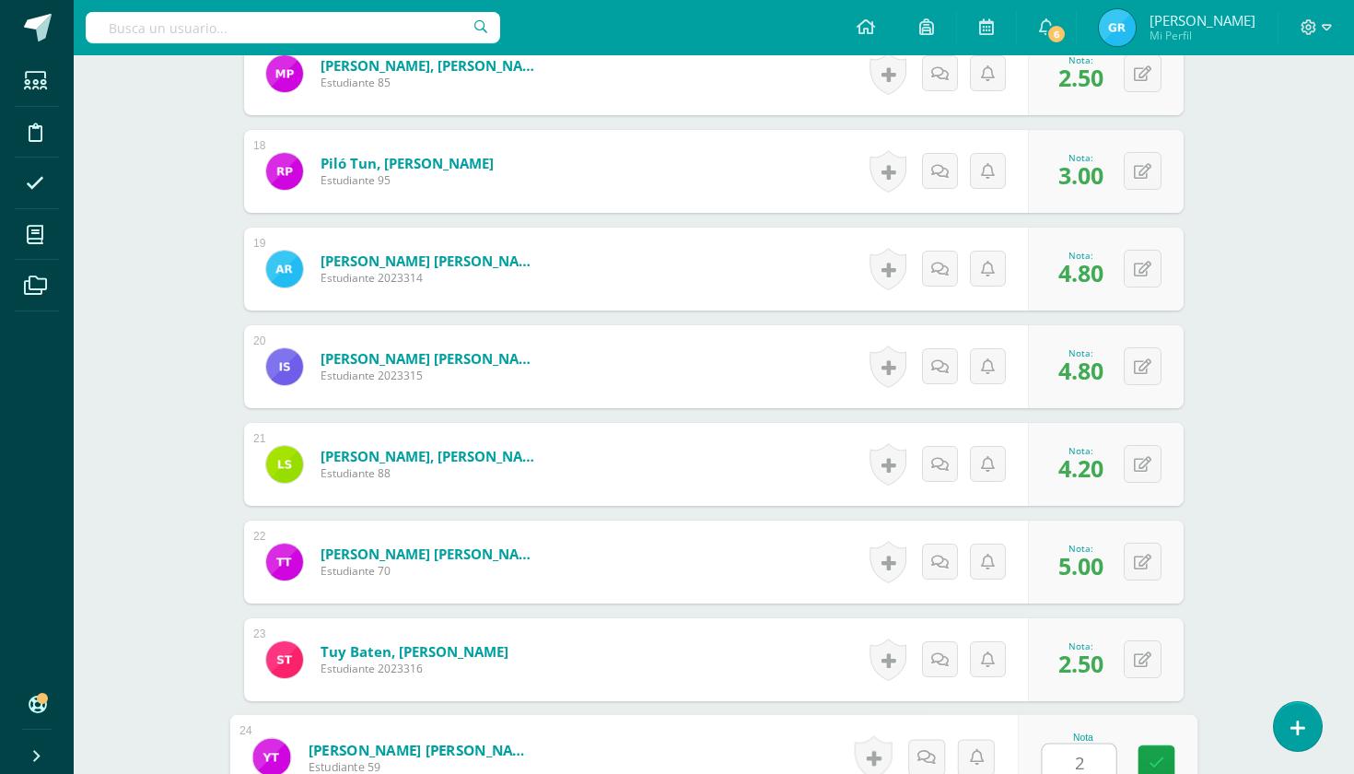
scroll to position [2171, 0]
type input "2.5"
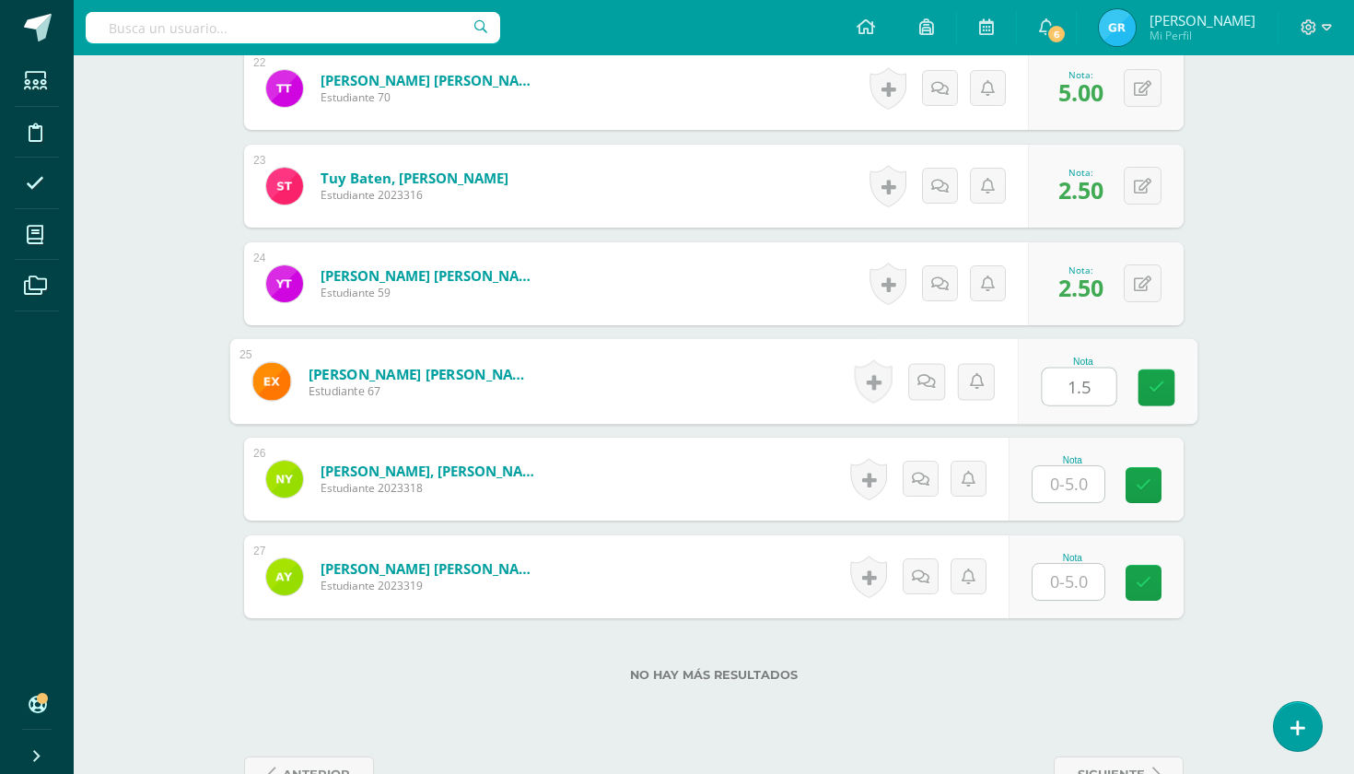
type input "1.5"
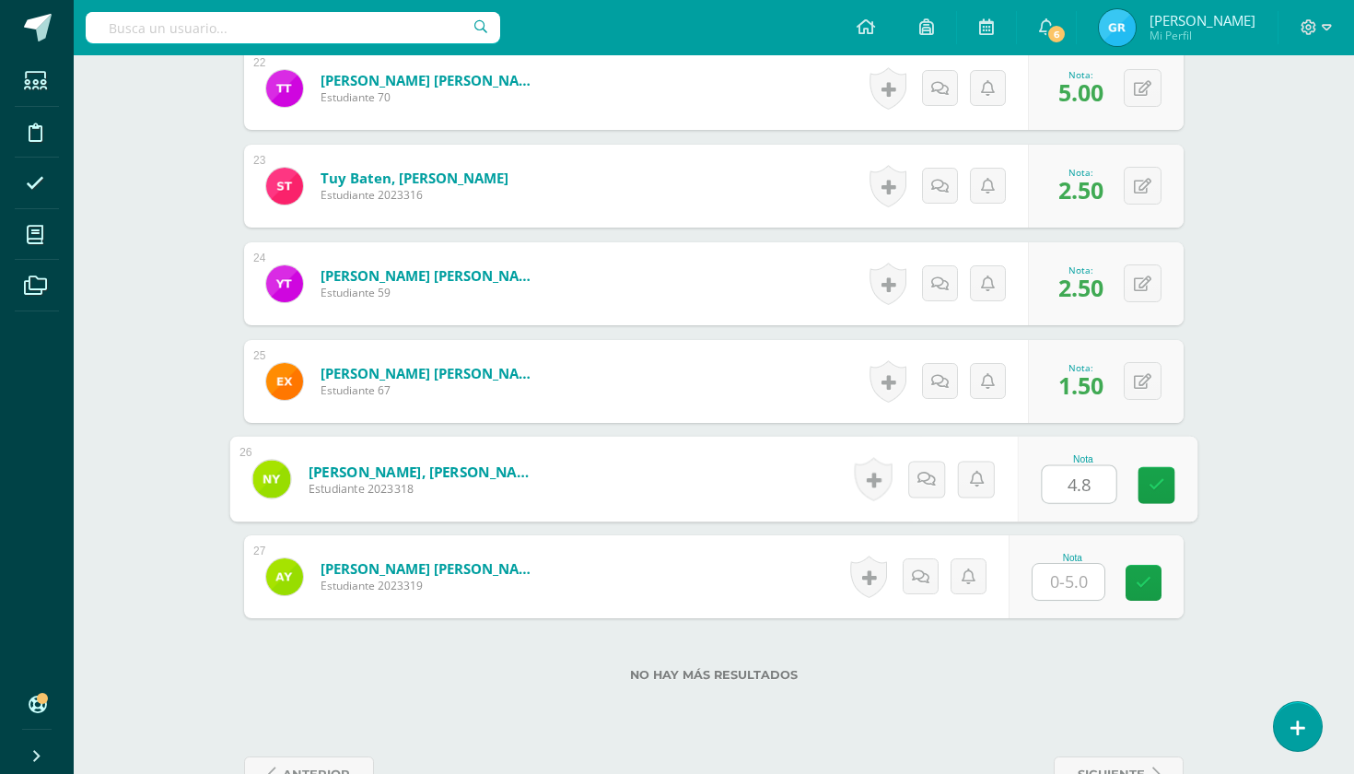
type input "4.8"
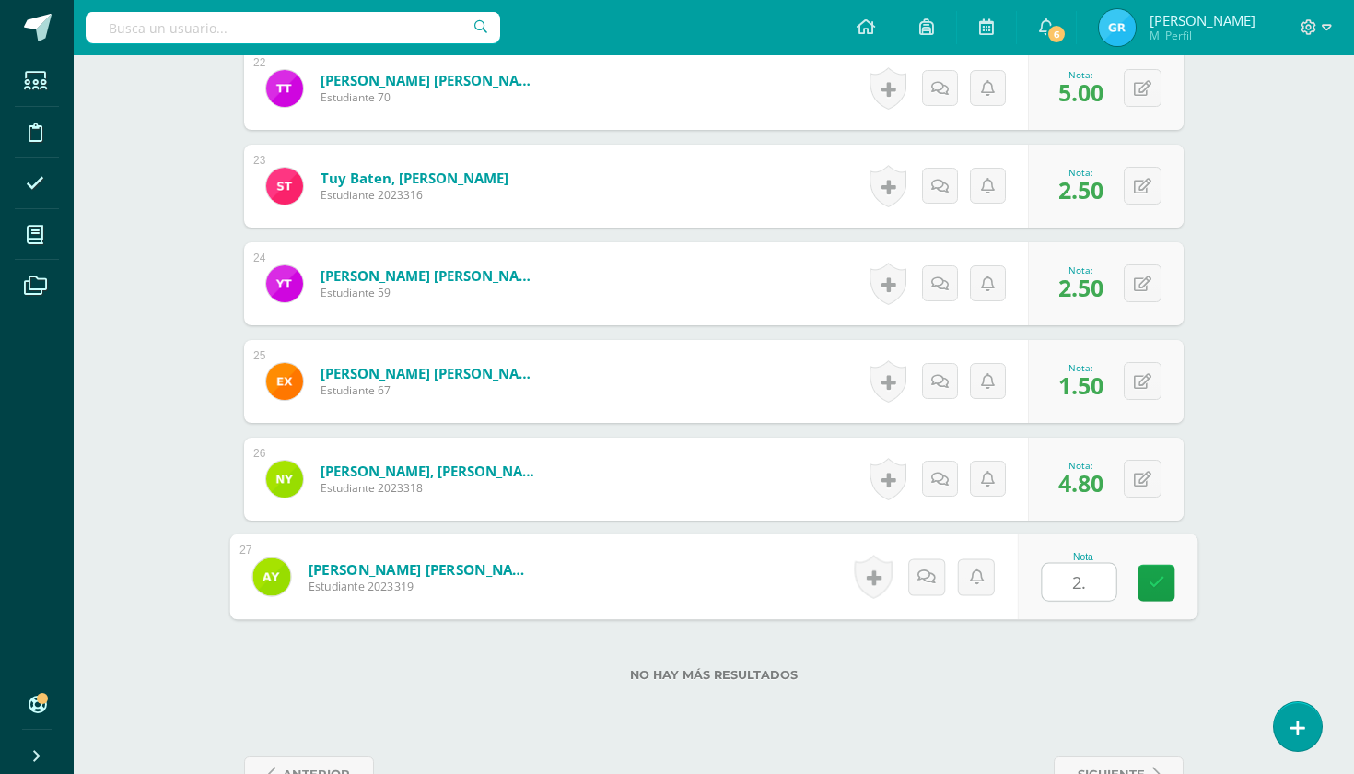
type input "2.5"
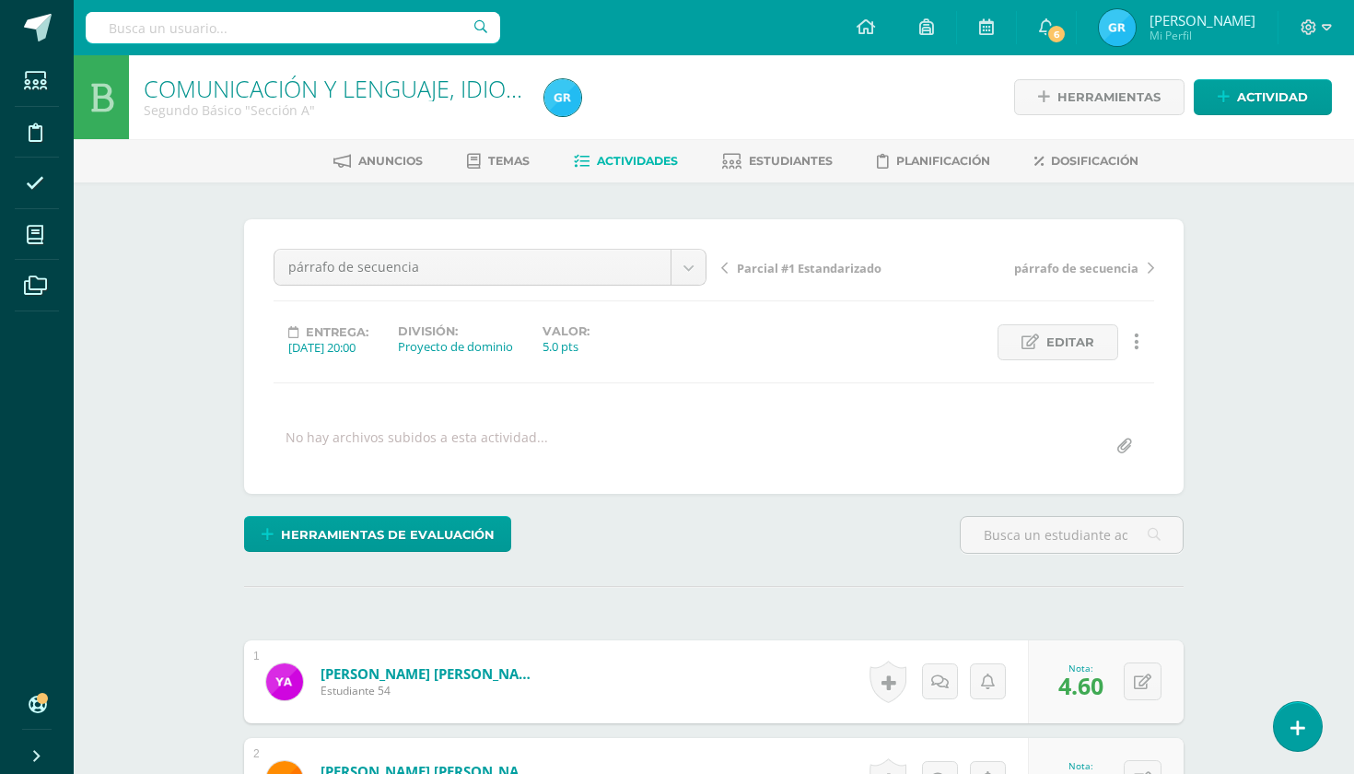
scroll to position [0, 0]
